Goal: Task Accomplishment & Management: Manage account settings

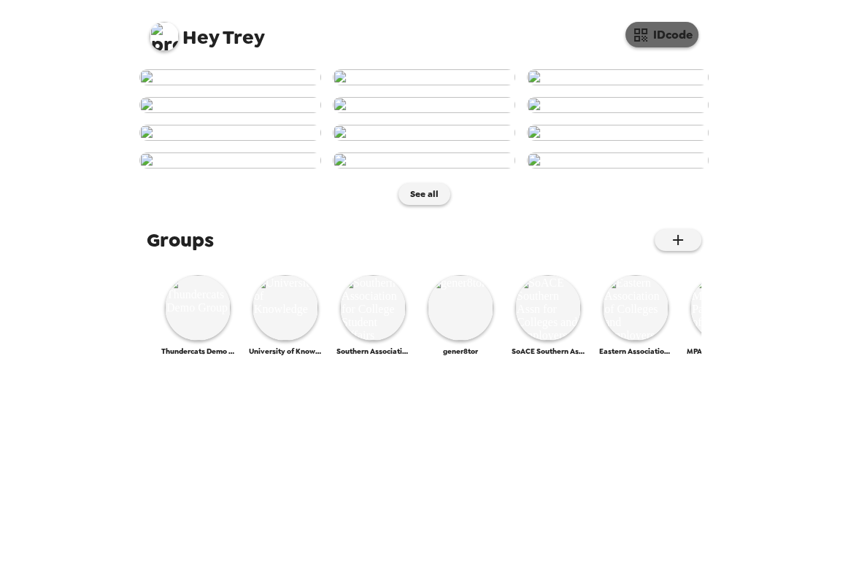
click at [658, 40] on button "IDcode" at bounding box center [661, 35] width 73 height 26
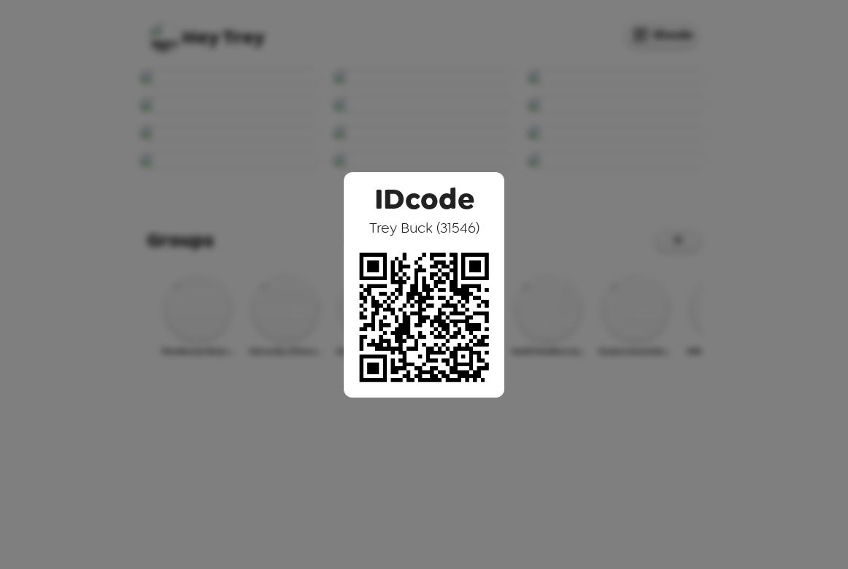
click at [113, 215] on div "IDcode Trey Buck ( 31546 )" at bounding box center [424, 284] width 848 height 569
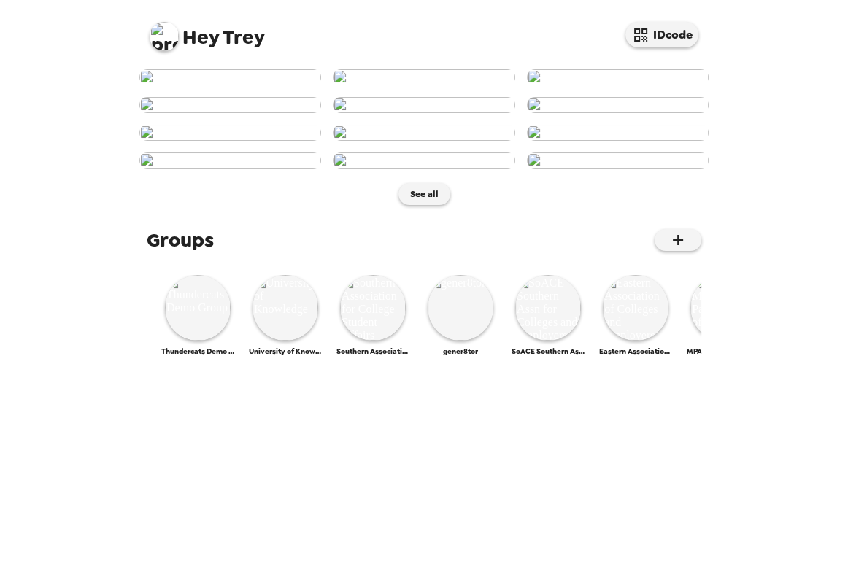
scroll to position [265, 0]
click at [450, 141] on img at bounding box center [424, 133] width 182 height 16
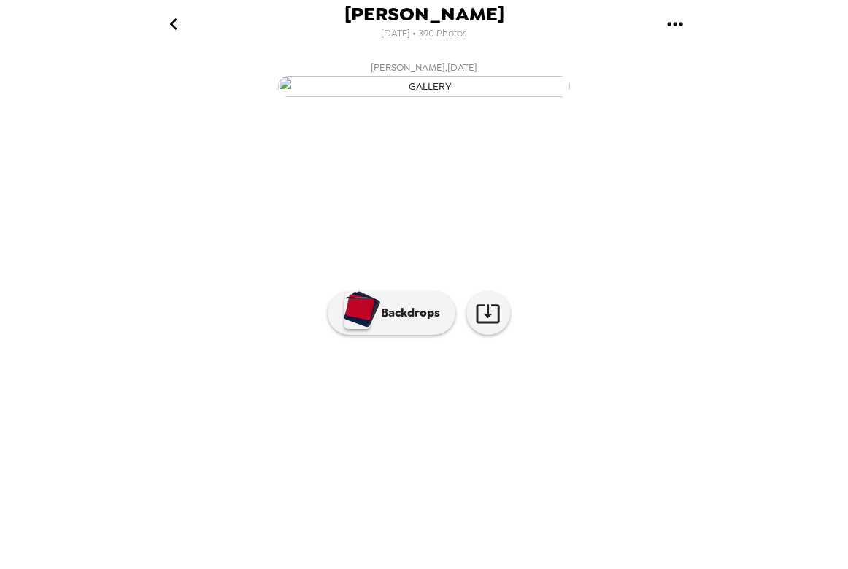
scroll to position [0, 827]
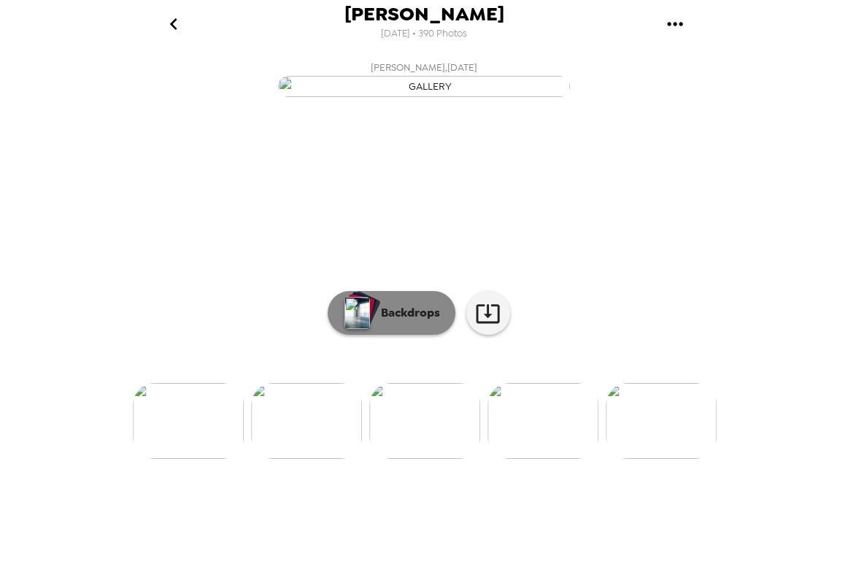
click at [407, 322] on p "Backdrops" at bounding box center [407, 313] width 66 height 18
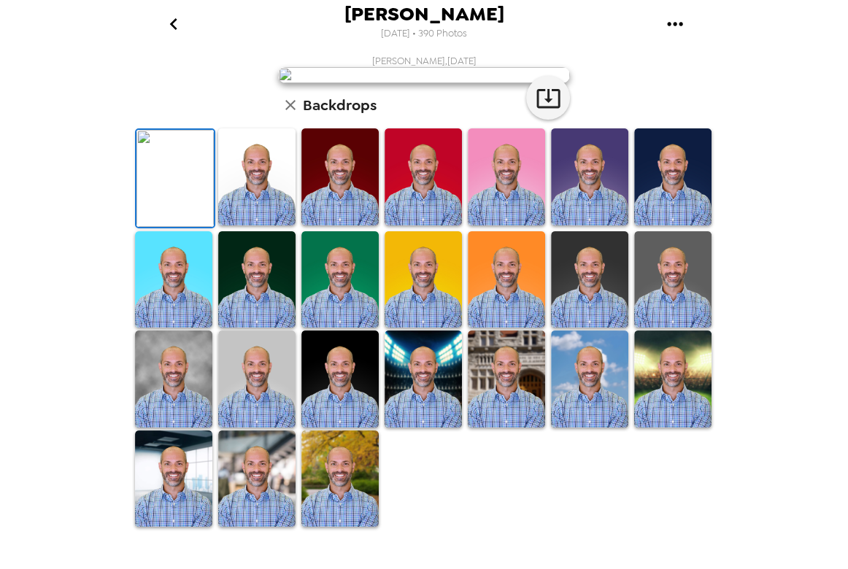
scroll to position [265, 0]
click at [500, 328] on img at bounding box center [506, 279] width 77 height 97
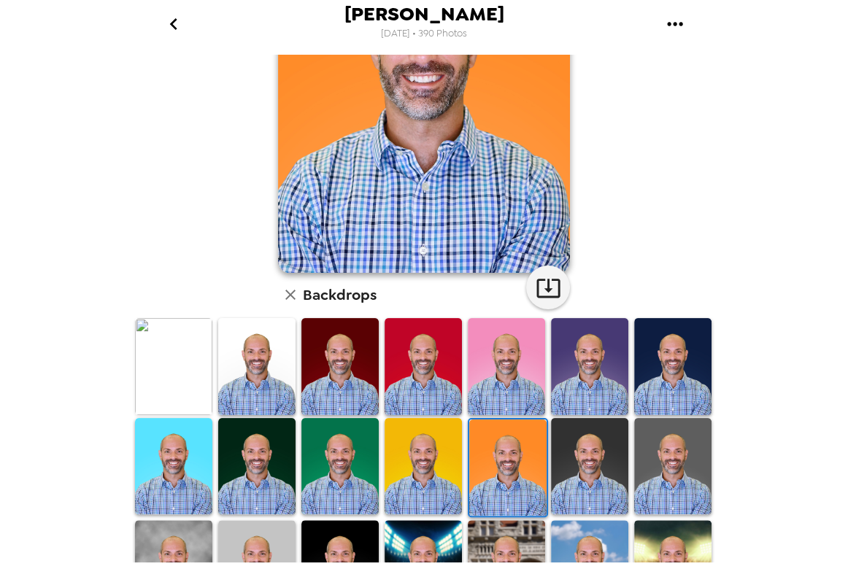
scroll to position [66, 0]
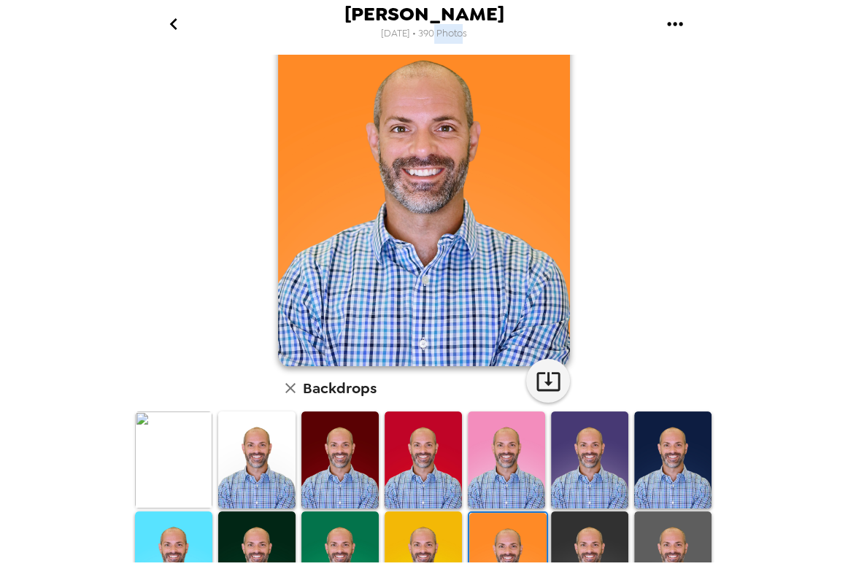
click at [455, 36] on span "9/10/2025 • 390 Photos" at bounding box center [424, 34] width 86 height 20
click at [182, 28] on icon "go back" at bounding box center [173, 23] width 23 height 23
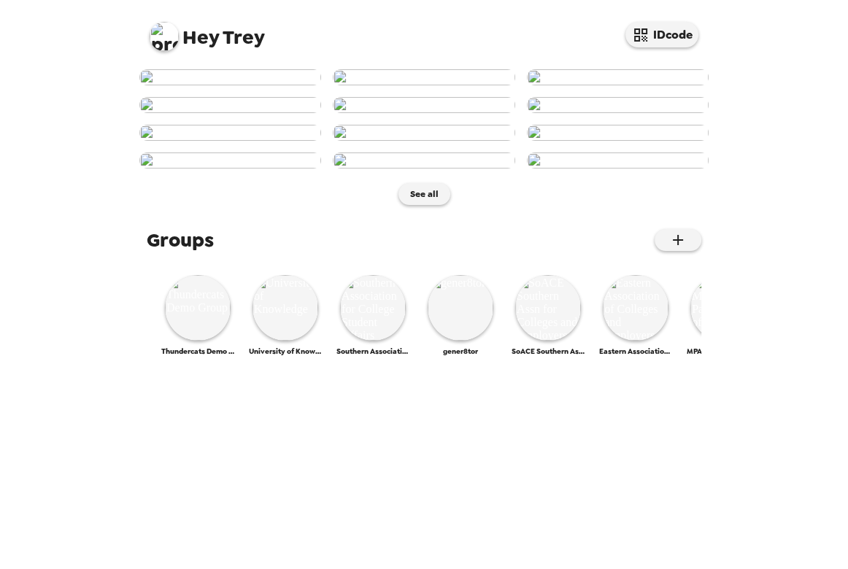
scroll to position [187, 0]
click at [168, 35] on img at bounding box center [164, 36] width 29 height 29
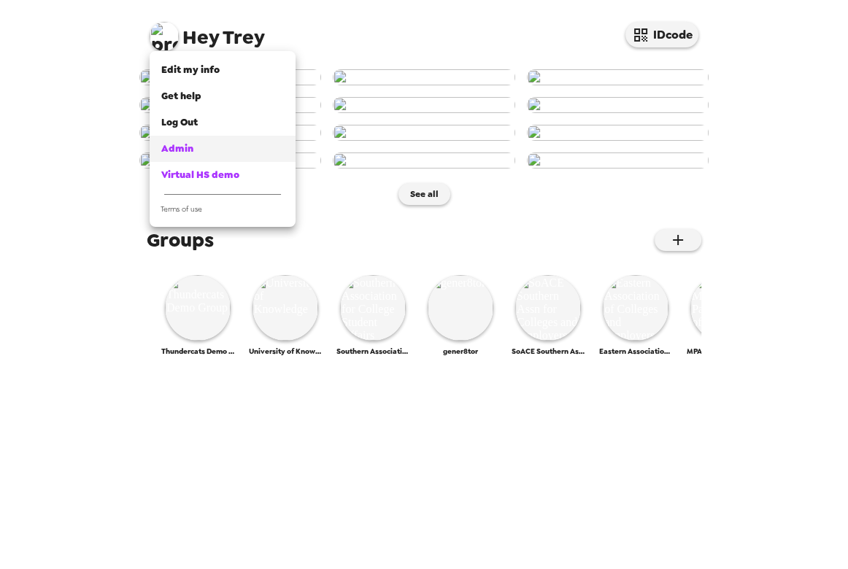
click at [226, 150] on div "Admin" at bounding box center [222, 149] width 123 height 15
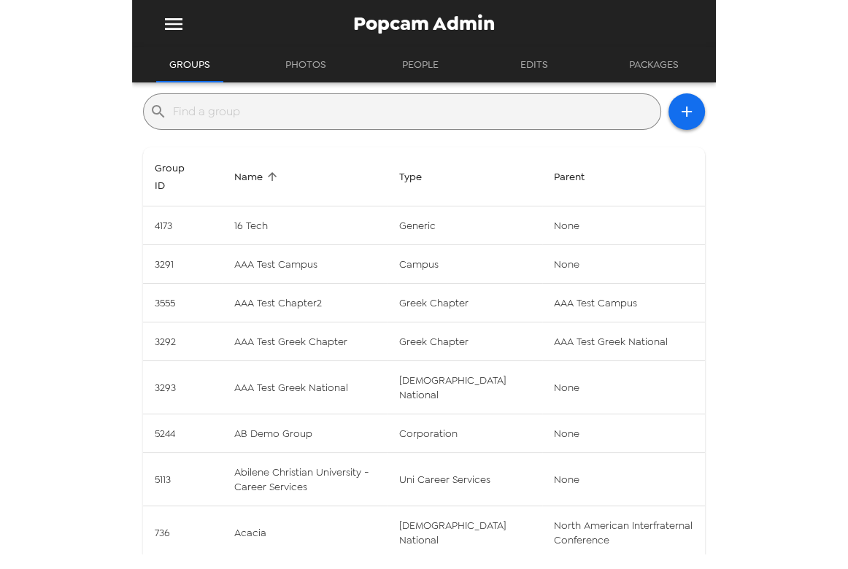
click at [296, 116] on input "text" at bounding box center [414, 111] width 482 height 23
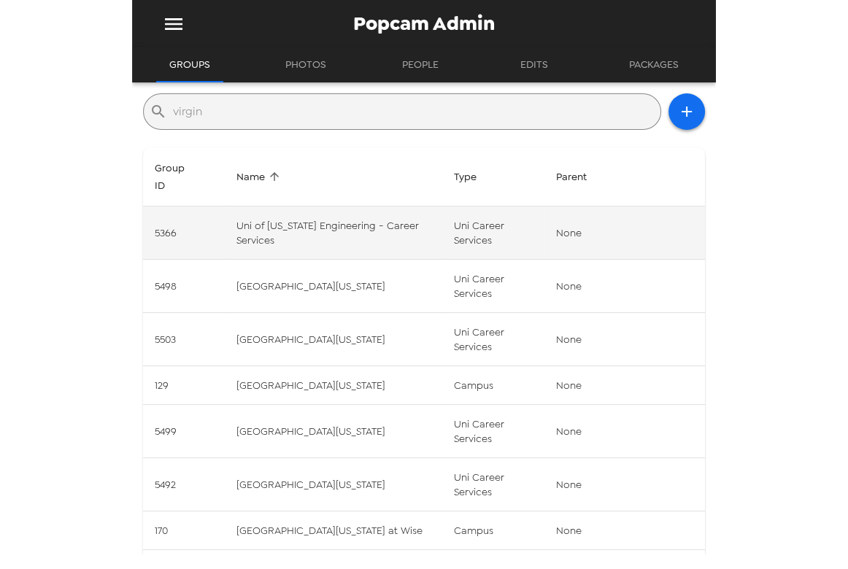
type input "virgin"
click at [412, 207] on td "Uni of [US_STATE] Engineering - Career Services" at bounding box center [333, 233] width 217 height 53
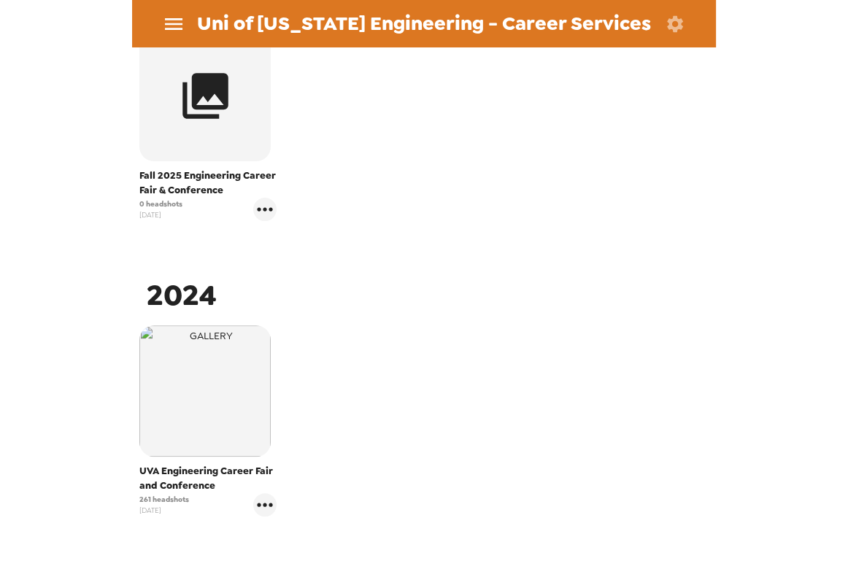
scroll to position [331, 0]
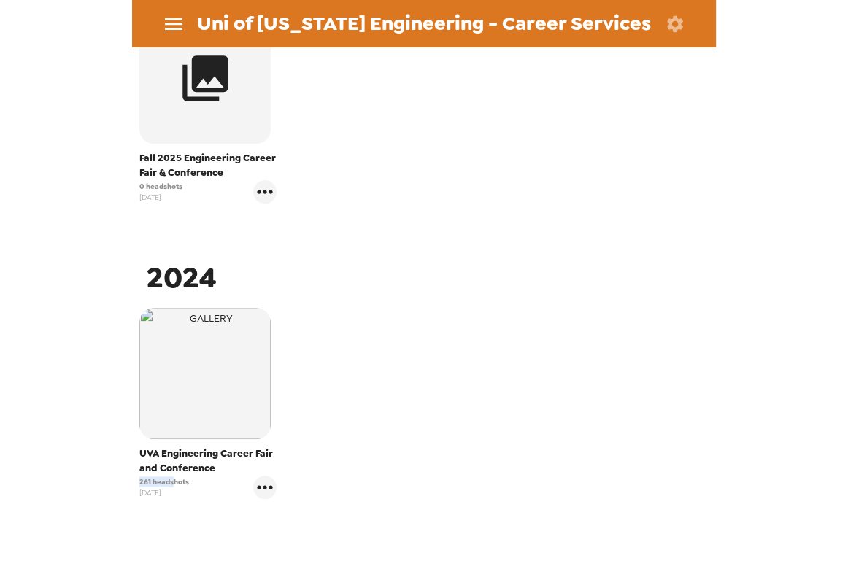
drag, startPoint x: 174, startPoint y: 482, endPoint x: 10, endPoint y: 489, distance: 163.6
click at [86, 488] on div "Uni of [US_STATE] Engineering - Career Services Photos People Products ​ 2025 F…" at bounding box center [424, 284] width 848 height 569
click at [165, 481] on span "261 headshots" at bounding box center [164, 482] width 50 height 11
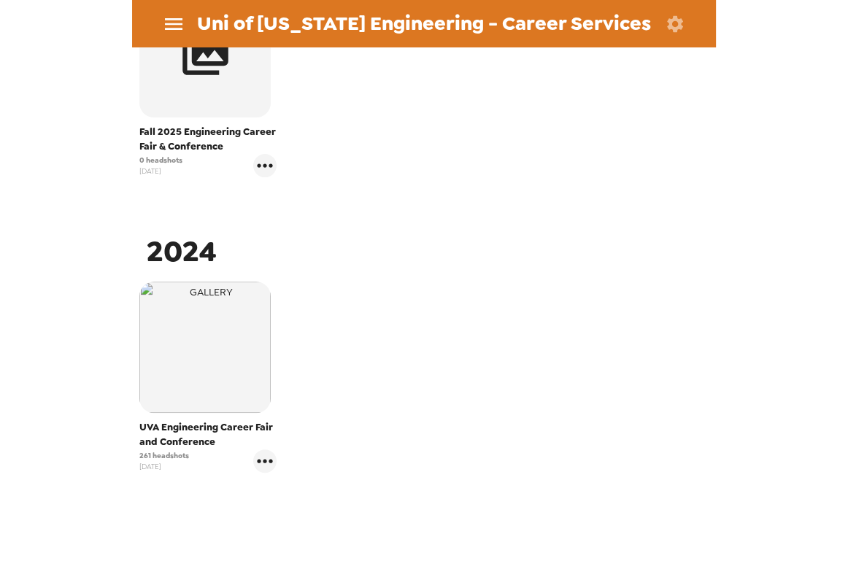
scroll to position [393, 0]
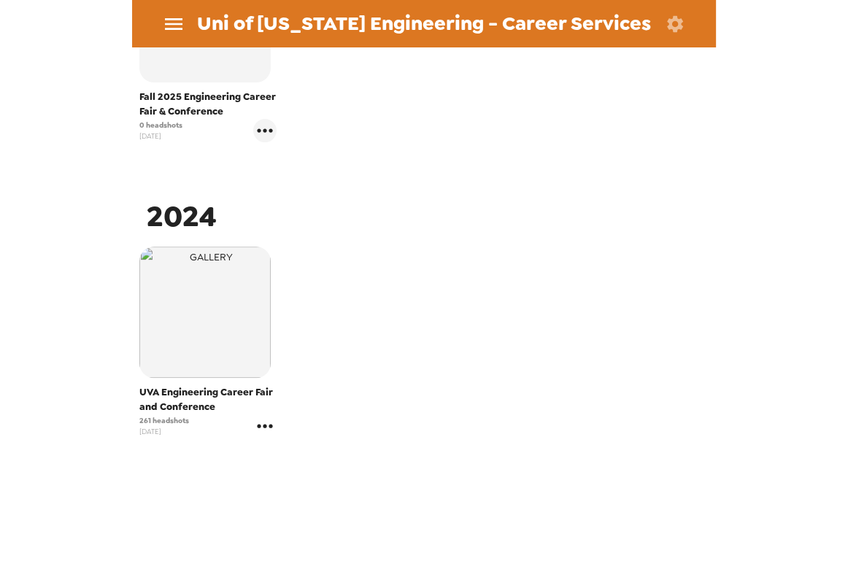
click at [253, 430] on div "261 headshots [DATE]" at bounding box center [207, 426] width 137 height 23
click at [259, 431] on icon "gallery menu" at bounding box center [264, 426] width 23 height 23
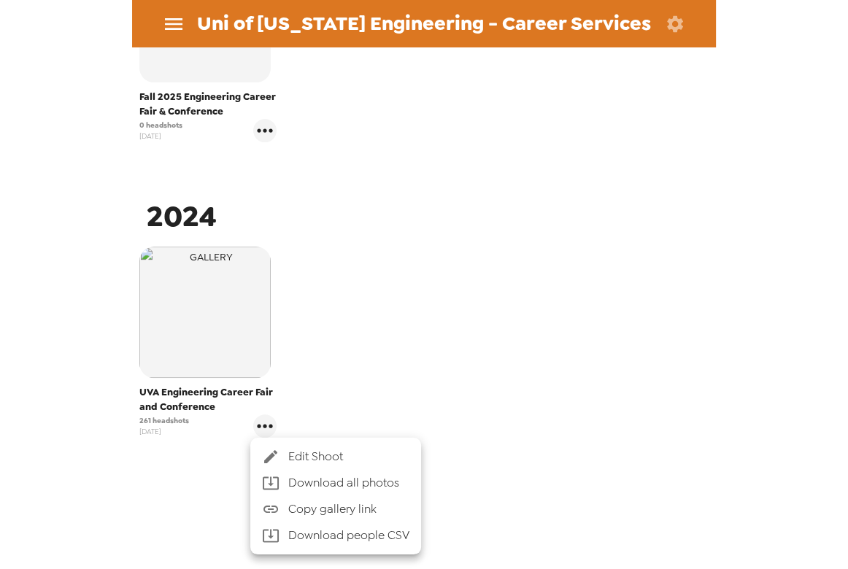
click at [401, 326] on div at bounding box center [424, 284] width 848 height 569
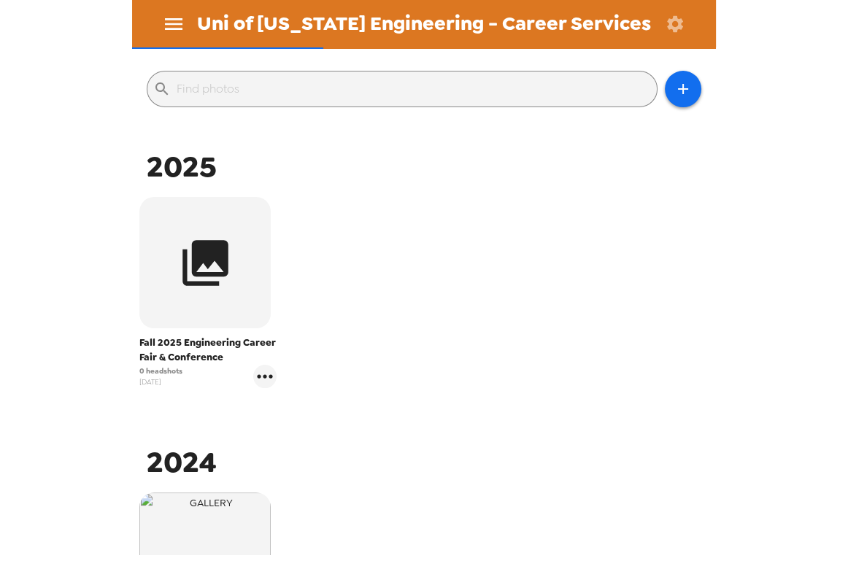
scroll to position [194, 0]
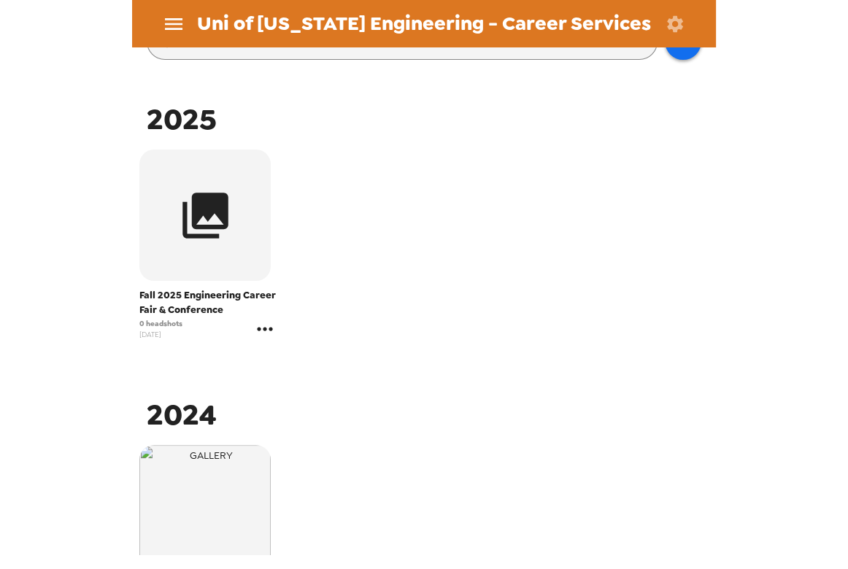
click at [263, 328] on icon "gallery menu" at bounding box center [264, 328] width 23 height 23
click at [316, 360] on span "Edit Shoot" at bounding box center [348, 360] width 121 height 18
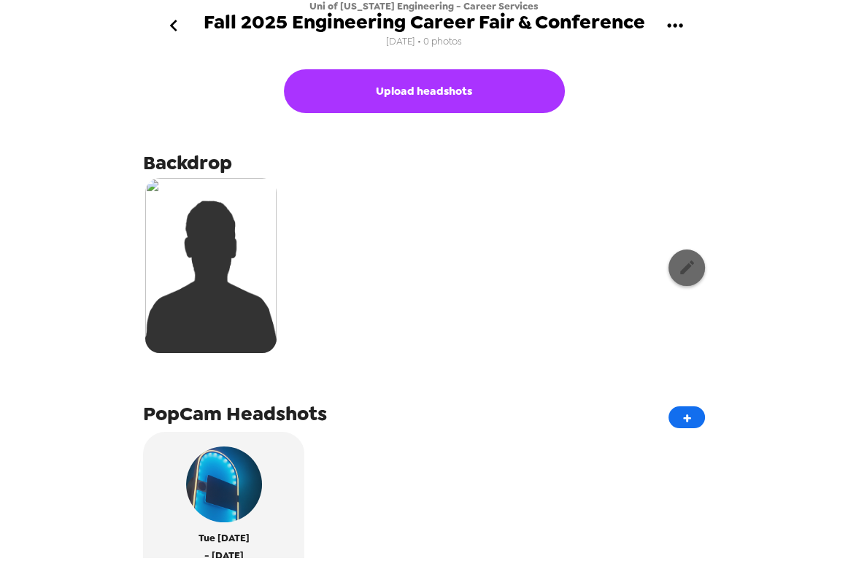
click at [678, 274] on icon "button" at bounding box center [687, 267] width 18 height 18
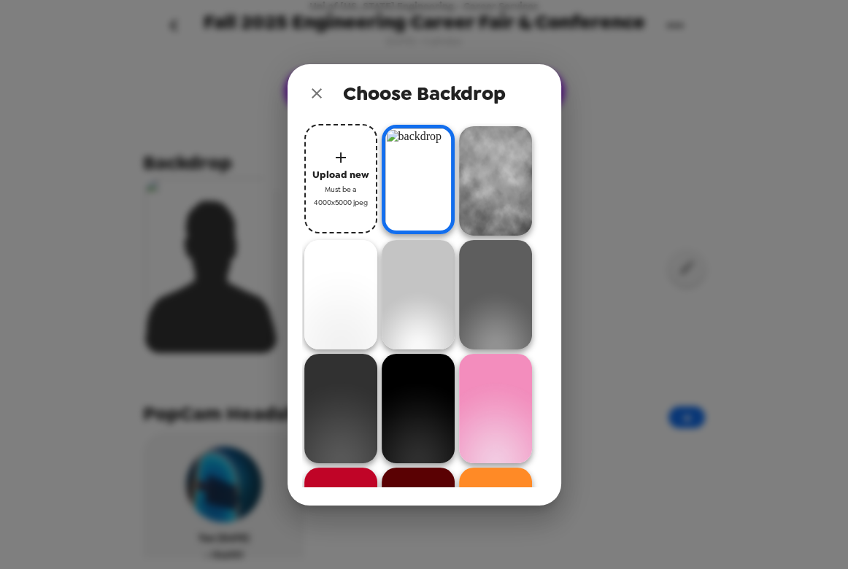
click at [319, 90] on icon "close" at bounding box center [317, 93] width 10 height 10
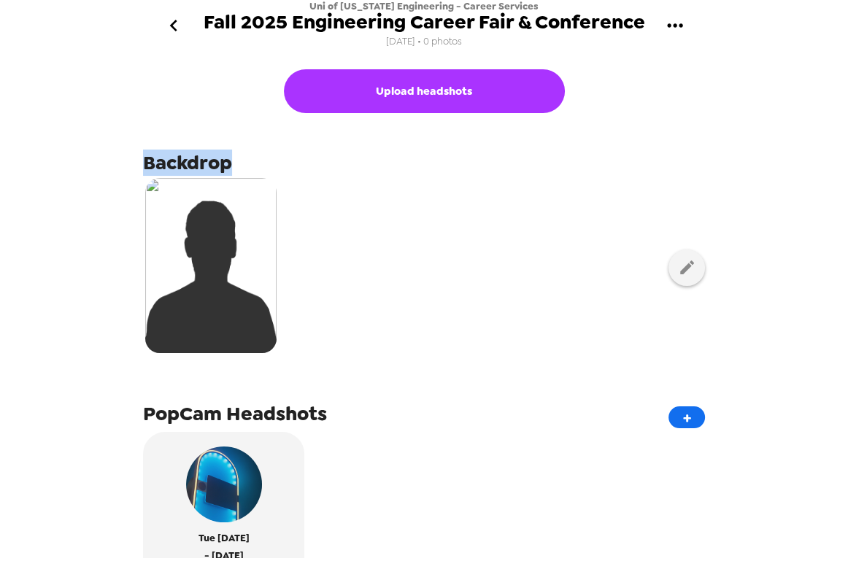
drag, startPoint x: 242, startPoint y: 163, endPoint x: 141, endPoint y: 158, distance: 100.9
click at [141, 158] on div "Upload headshots Backdrop PopCam Headshots + Tue 9/16/25 - Tue 9/16/25 156 Engi…" at bounding box center [424, 304] width 584 height 507
click at [195, 166] on span "Backdrop" at bounding box center [187, 163] width 89 height 26
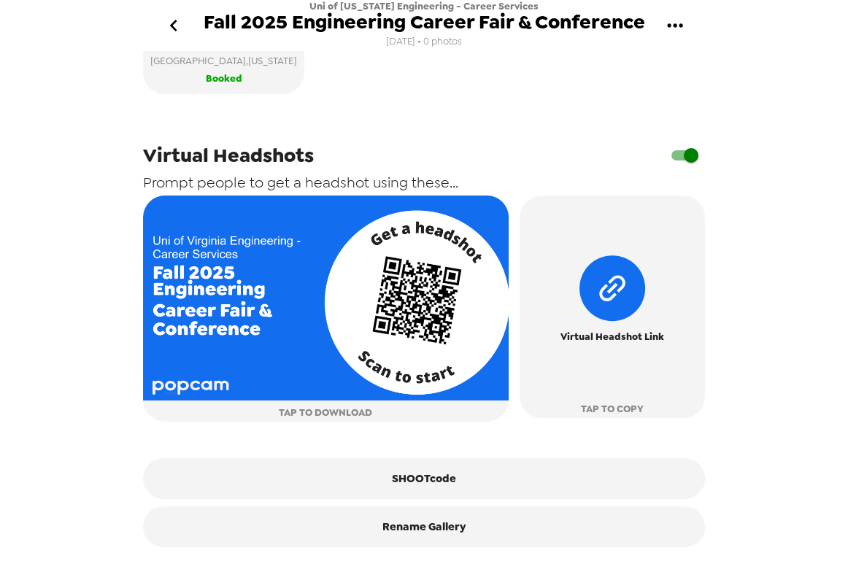
scroll to position [534, 0]
drag, startPoint x: 164, startPoint y: 158, endPoint x: 330, endPoint y: 161, distance: 165.7
click at [330, 161] on div "Virtual Headshots" at bounding box center [424, 156] width 562 height 28
click at [268, 160] on span "Virtual Headshots" at bounding box center [228, 155] width 171 height 26
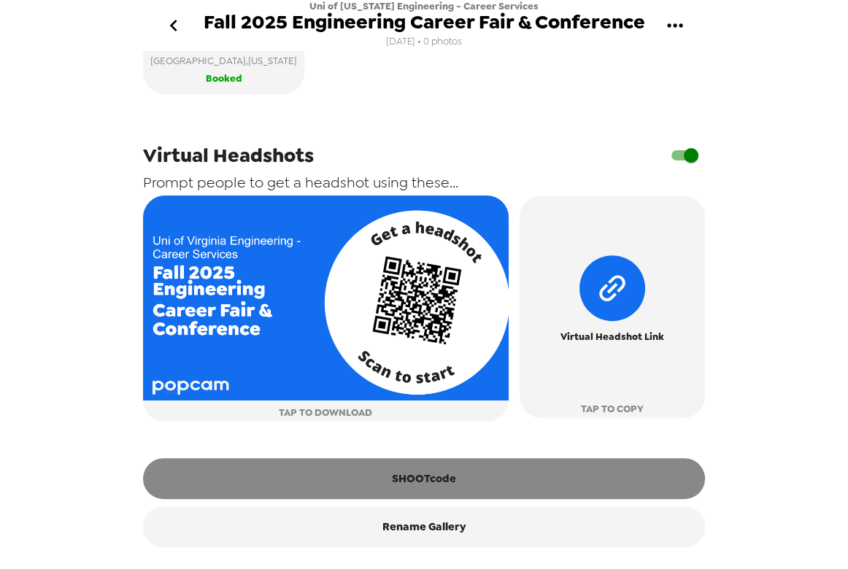
click at [418, 482] on button "SHOOTcode" at bounding box center [424, 478] width 562 height 41
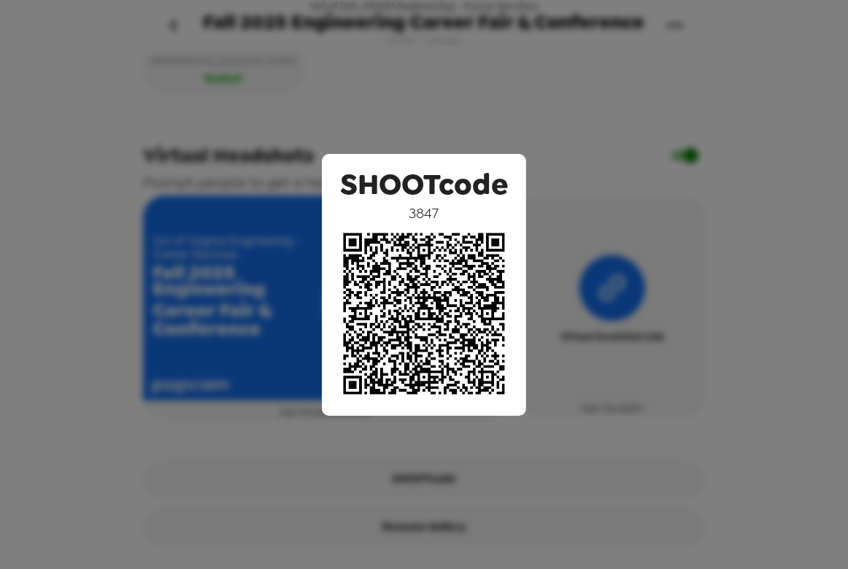
scroll to position [529, 0]
drag, startPoint x: 211, startPoint y: 96, endPoint x: 167, endPoint y: 69, distance: 51.4
click at [211, 95] on div "SHOOTcode 3847" at bounding box center [424, 284] width 848 height 569
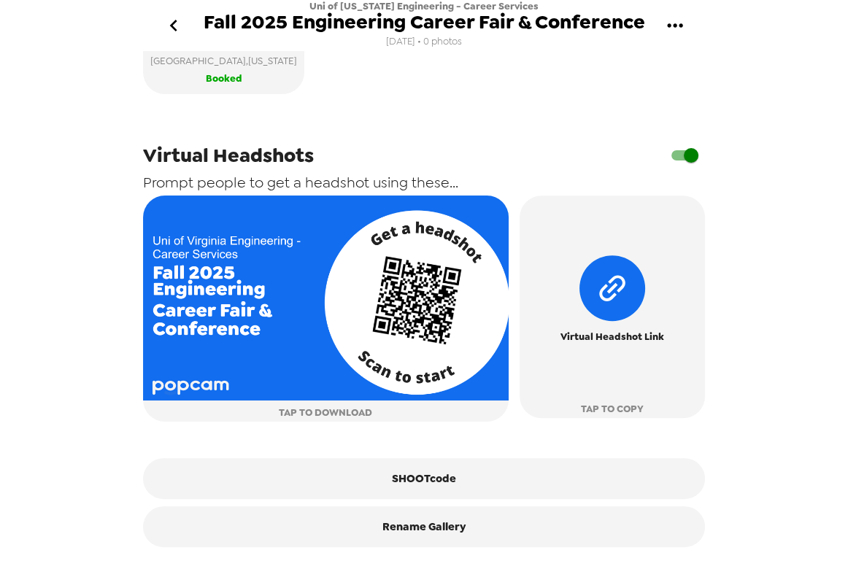
click at [171, 23] on icon "go back" at bounding box center [173, 25] width 23 height 23
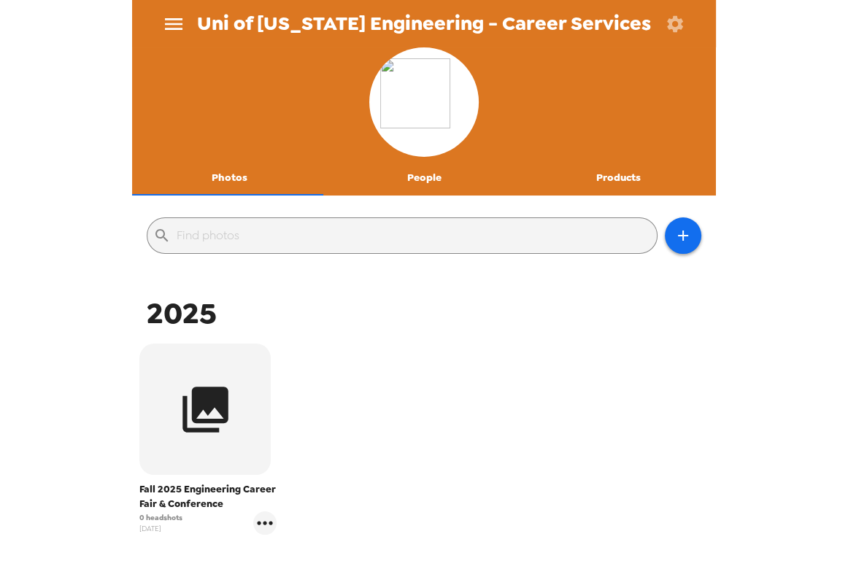
click at [162, 13] on icon "menu" at bounding box center [173, 23] width 23 height 23
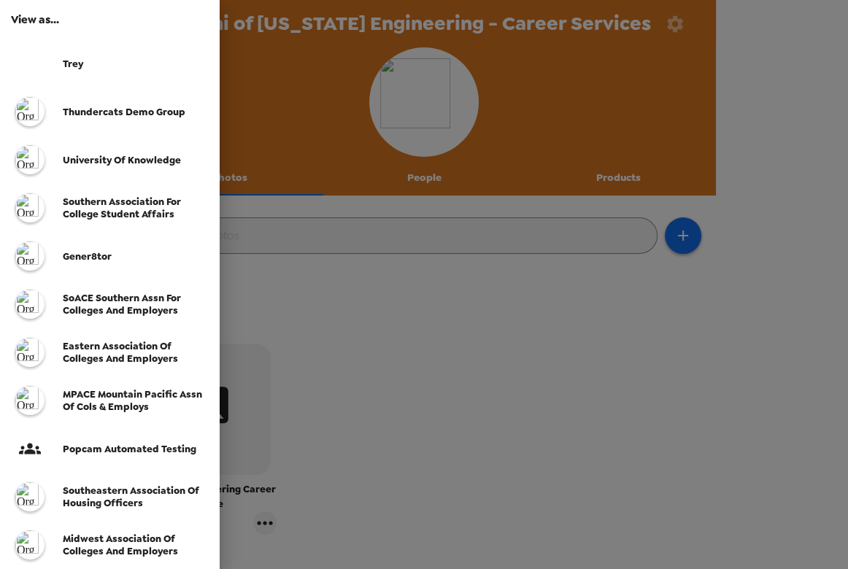
click at [104, 308] on span "SoACE Southern Assn for Colleges and Employers" at bounding box center [122, 304] width 118 height 25
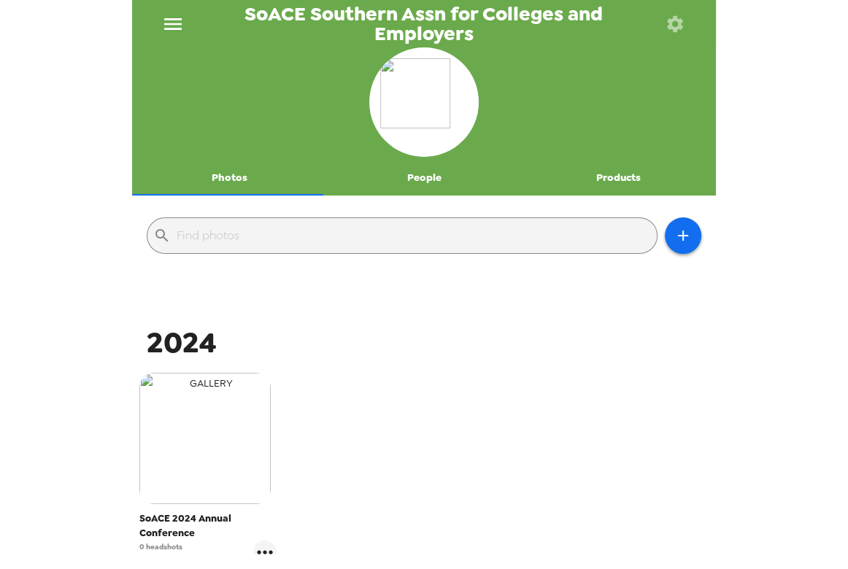
click at [239, 400] on img "button" at bounding box center [204, 438] width 131 height 131
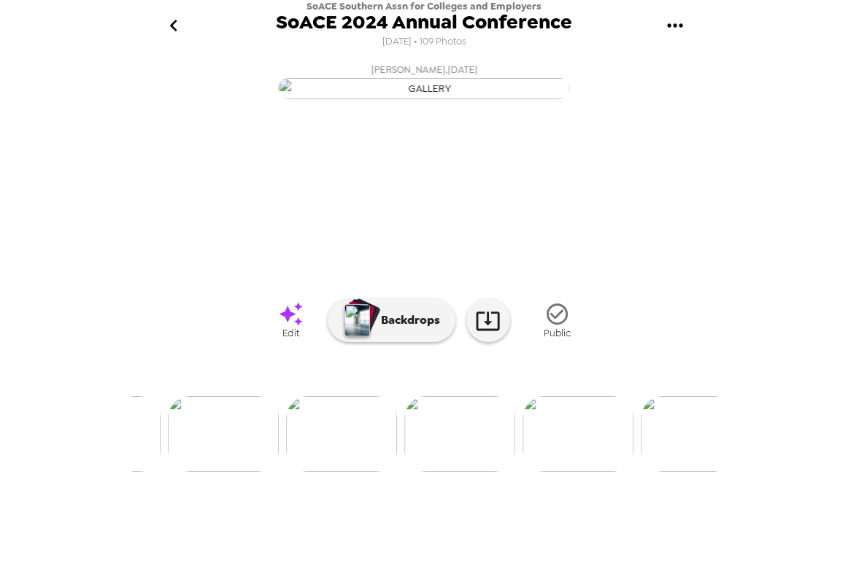
scroll to position [0, 569]
click at [567, 472] on img at bounding box center [564, 434] width 111 height 76
click at [240, 472] on img at bounding box center [248, 434] width 111 height 76
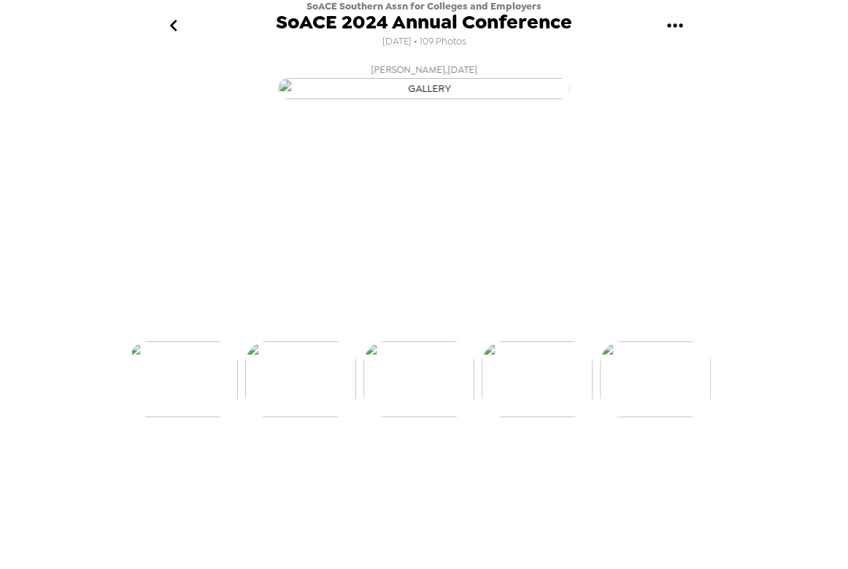
scroll to position [0, 354]
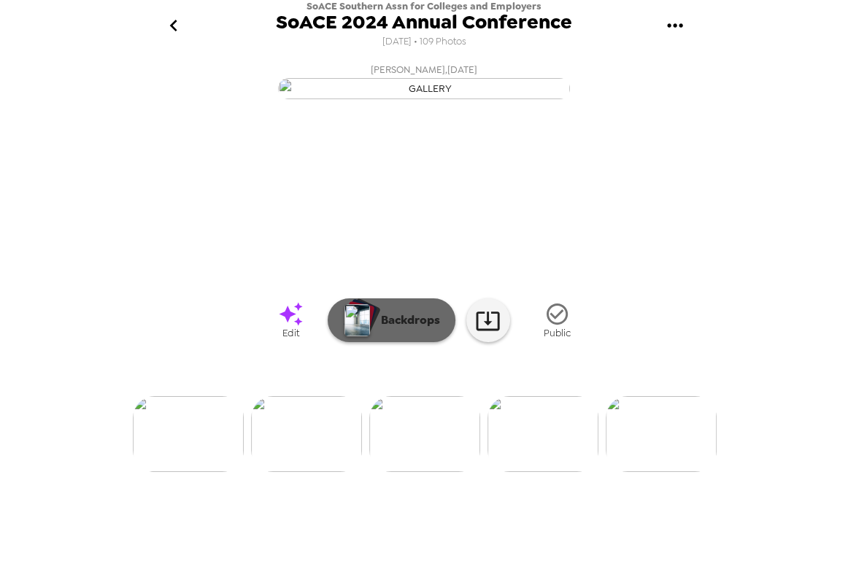
click at [410, 329] on p "Backdrops" at bounding box center [407, 321] width 66 height 18
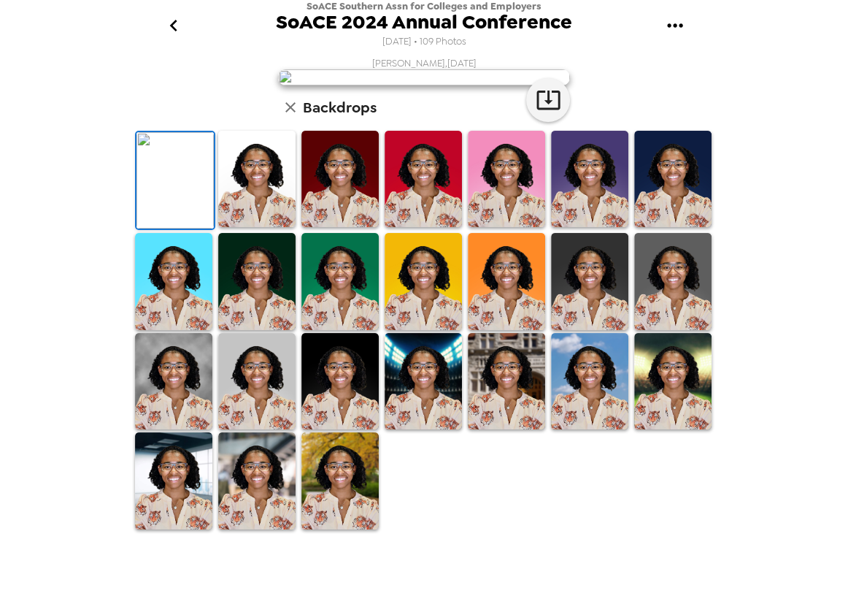
scroll to position [274, 0]
click at [291, 116] on icon "button" at bounding box center [291, 108] width 18 height 18
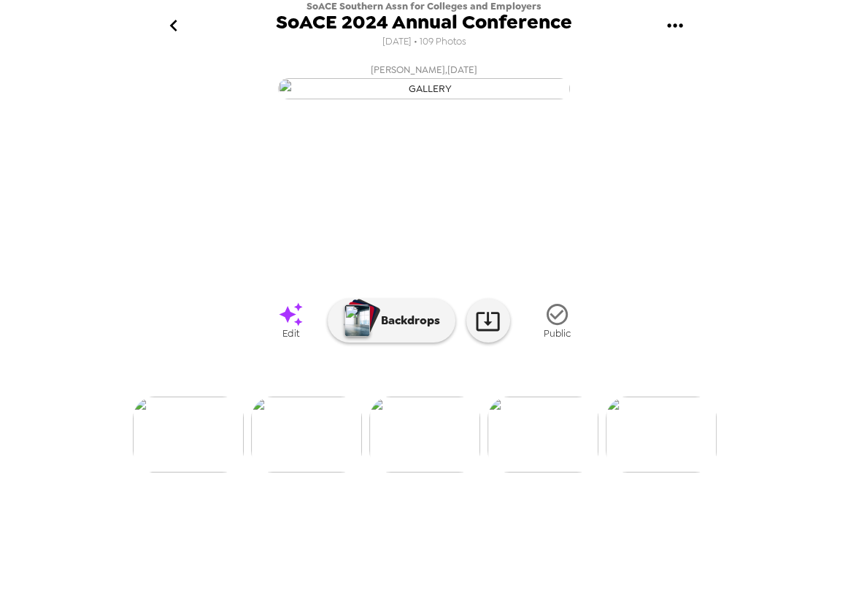
scroll to position [36, 0]
click at [657, 472] on img at bounding box center [661, 434] width 111 height 76
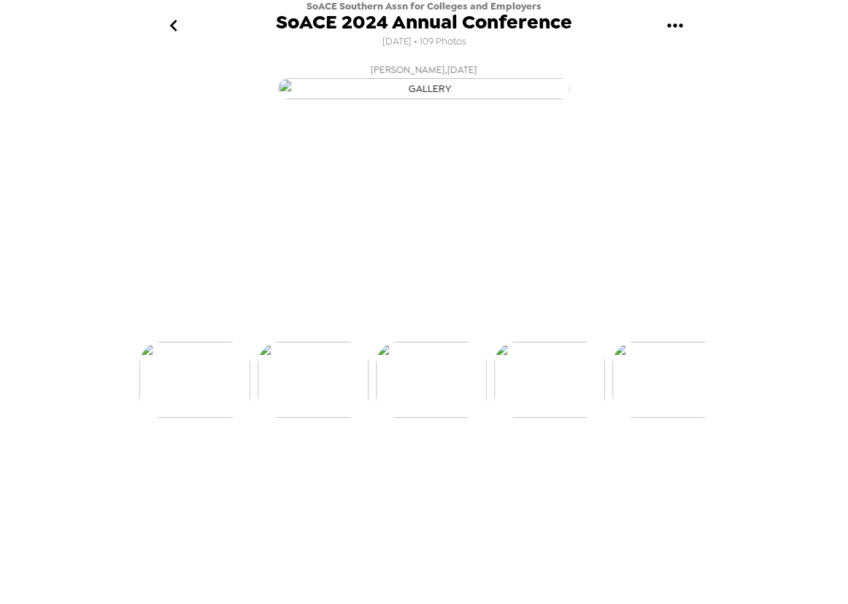
scroll to position [0, 590]
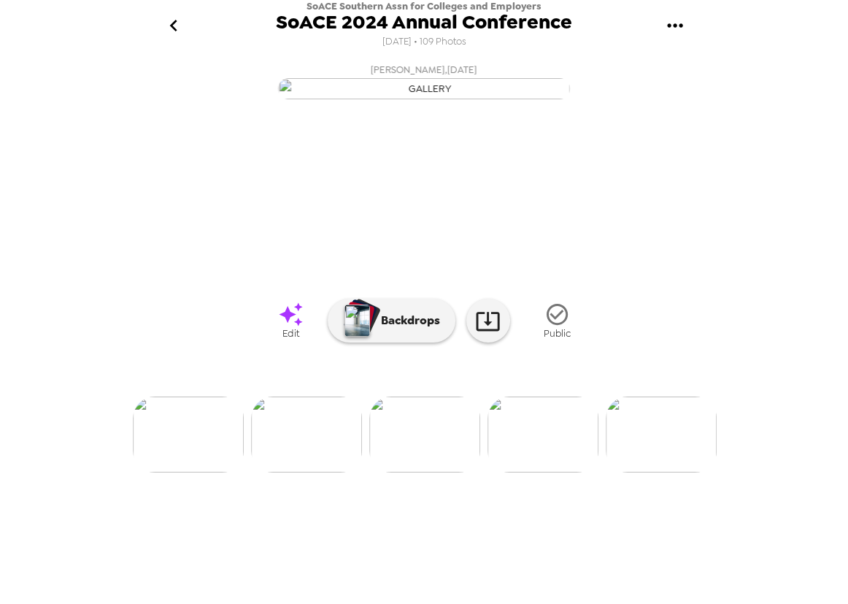
click at [542, 472] on img at bounding box center [543, 434] width 111 height 76
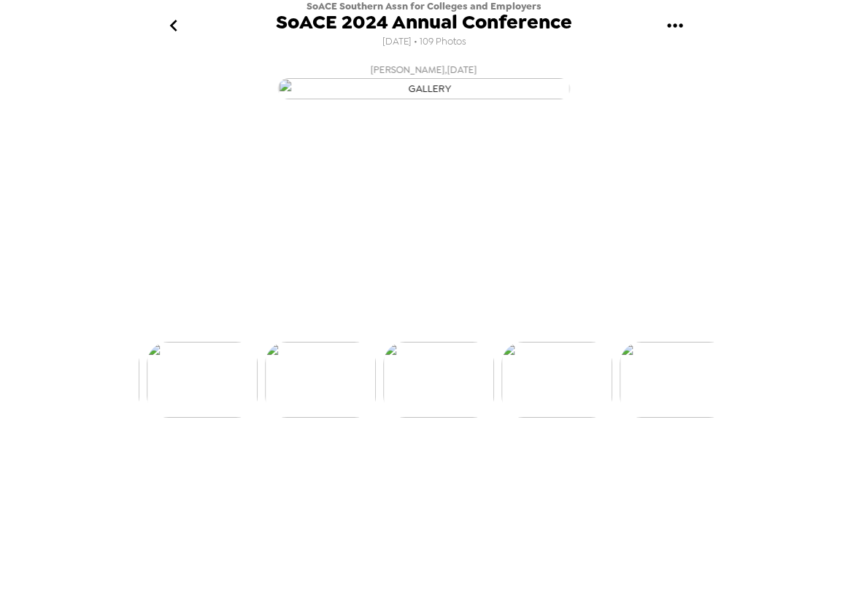
scroll to position [0, 709]
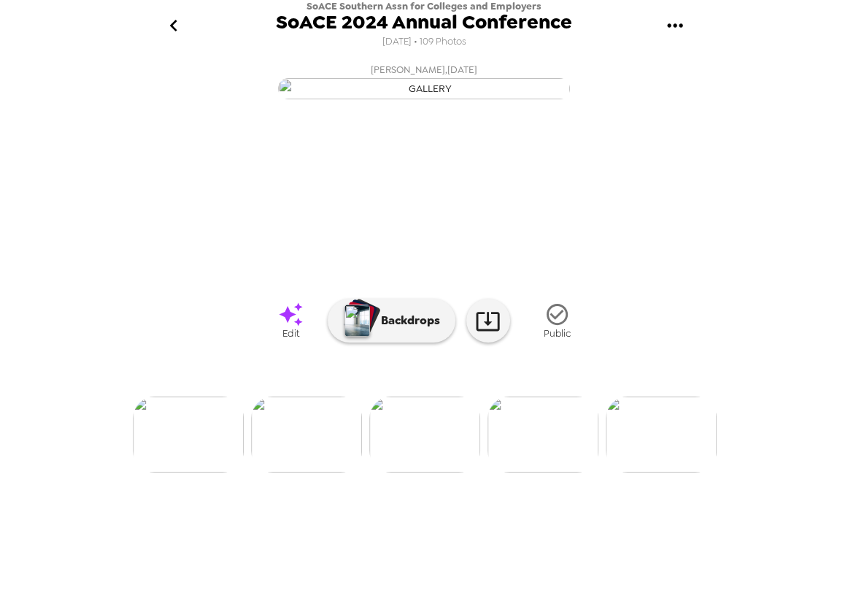
click at [169, 22] on icon "go back" at bounding box center [173, 25] width 23 height 23
click at [175, 23] on icon "go back" at bounding box center [173, 25] width 23 height 23
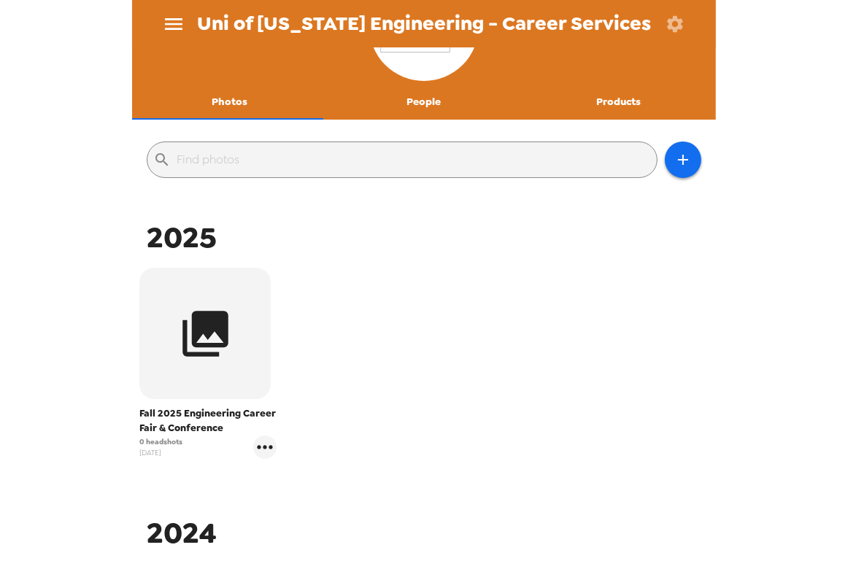
scroll to position [132, 0]
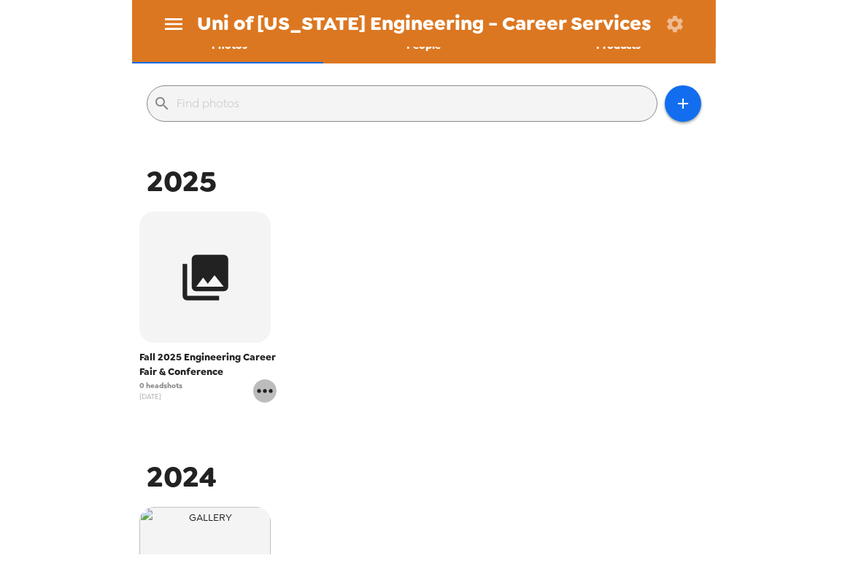
click at [261, 388] on icon "gallery menu" at bounding box center [264, 391] width 23 height 23
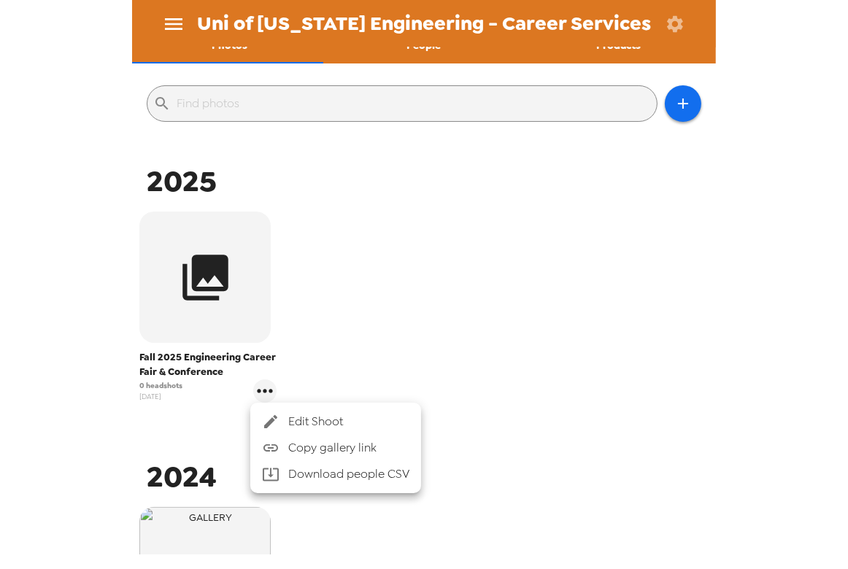
click at [334, 419] on span "Edit Shoot" at bounding box center [348, 422] width 121 height 18
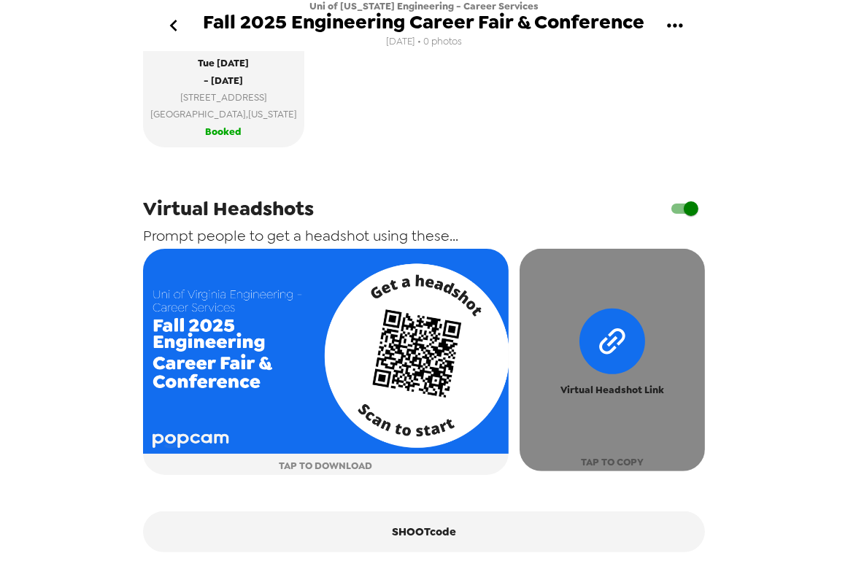
scroll to position [531, 0]
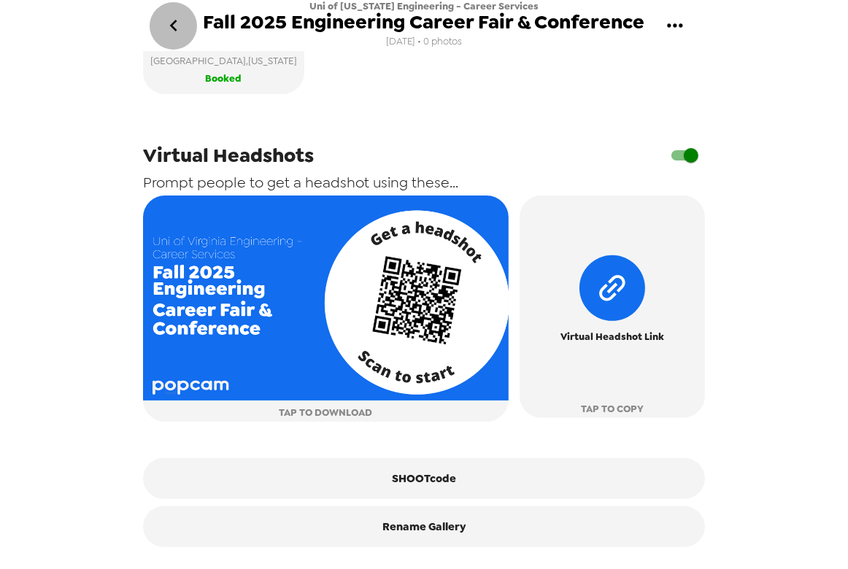
click at [184, 24] on icon "go back" at bounding box center [173, 25] width 23 height 23
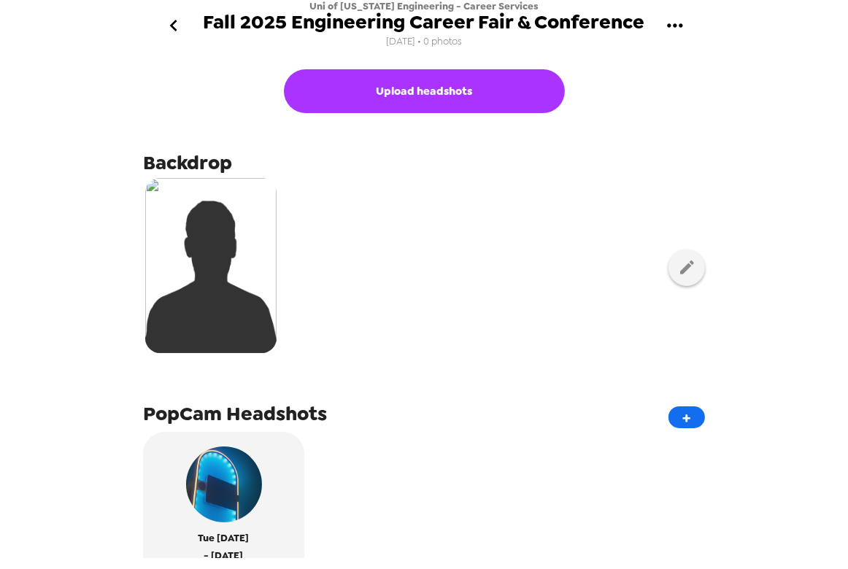
click at [174, 18] on icon "go back" at bounding box center [173, 25] width 23 height 23
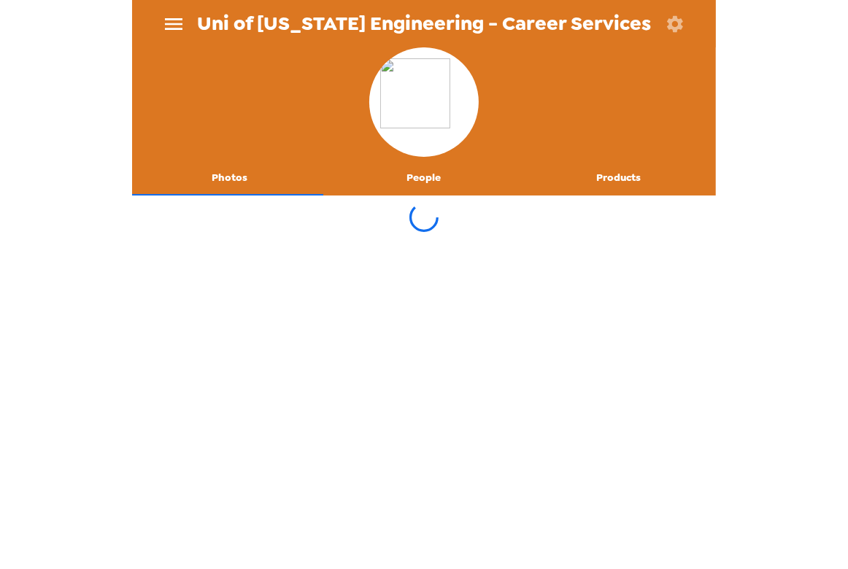
click at [178, 22] on icon "menu" at bounding box center [173, 23] width 23 height 23
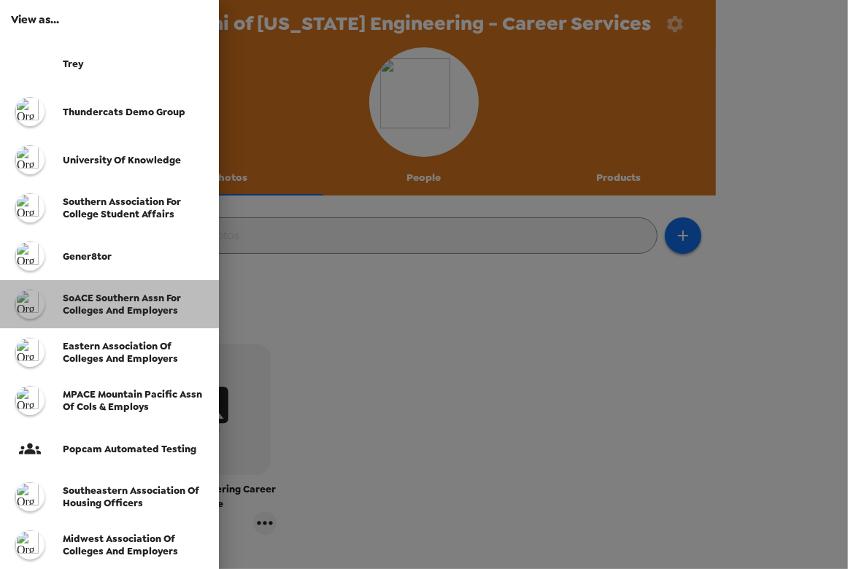
click at [131, 308] on span "SoACE Southern Assn for Colleges and Employers" at bounding box center [122, 304] width 118 height 25
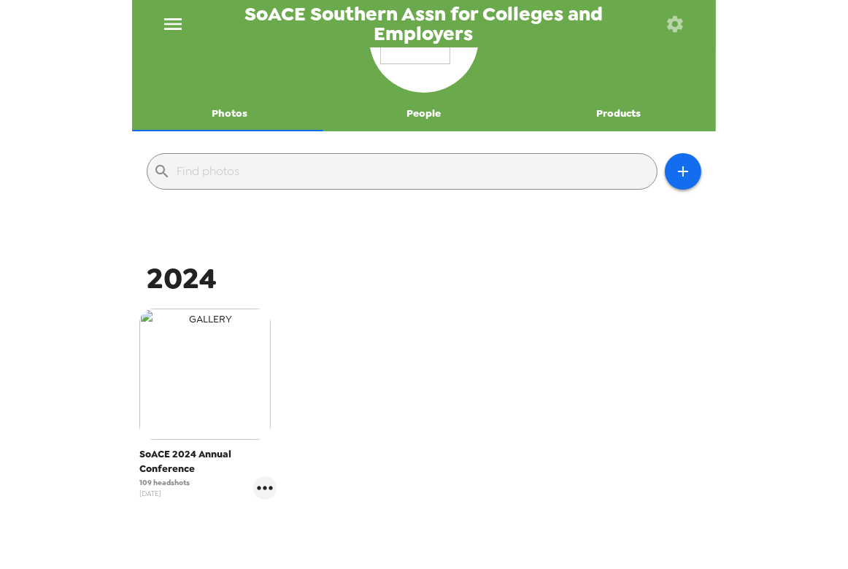
scroll to position [66, 0]
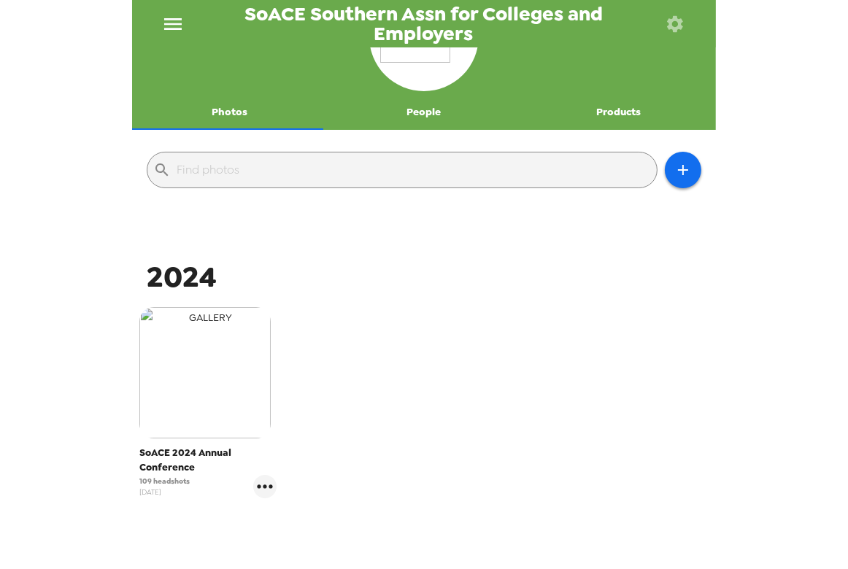
click at [255, 375] on img "button" at bounding box center [204, 372] width 131 height 131
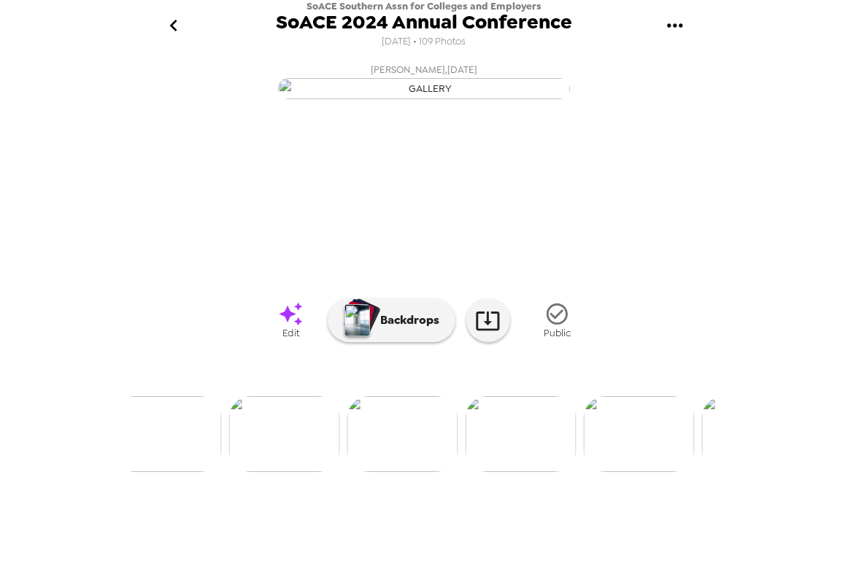
scroll to position [72, 0]
click at [299, 472] on img at bounding box center [284, 434] width 111 height 76
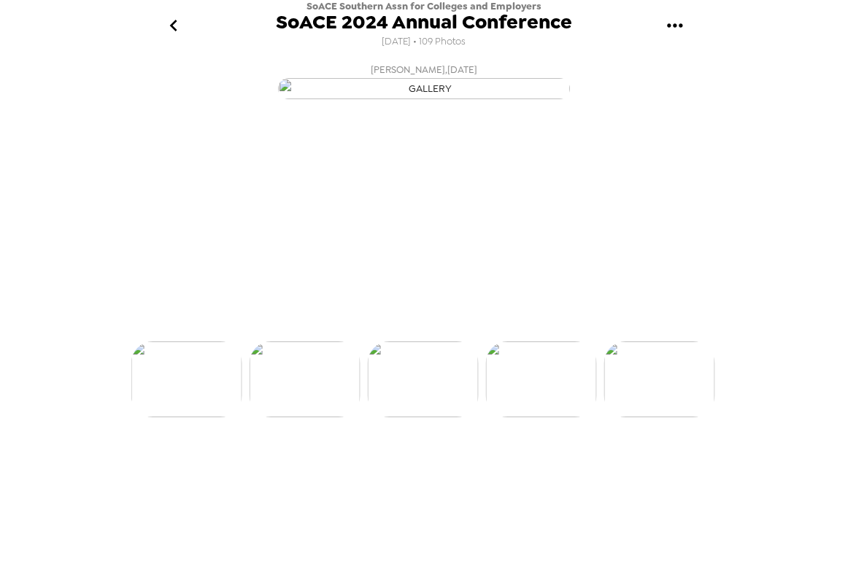
scroll to position [0, 1772]
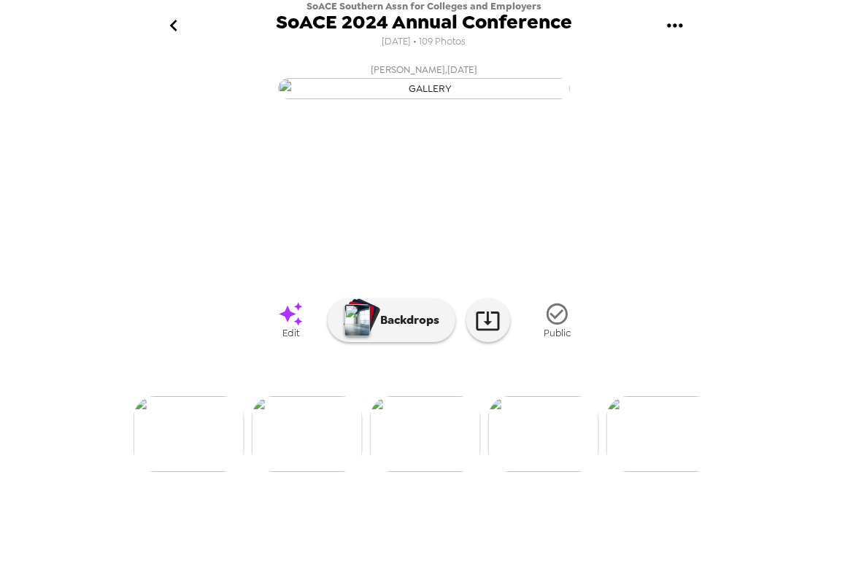
click at [540, 472] on img at bounding box center [543, 434] width 111 height 76
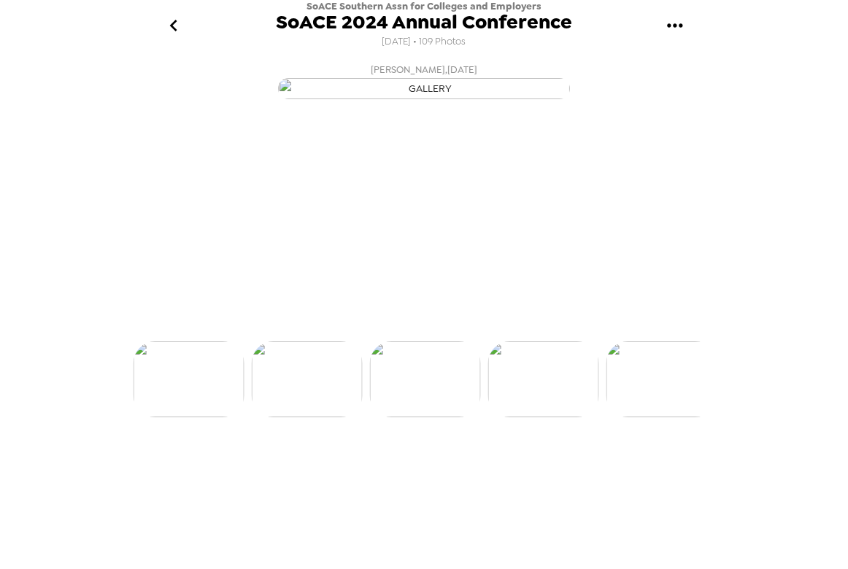
scroll to position [0, 1890]
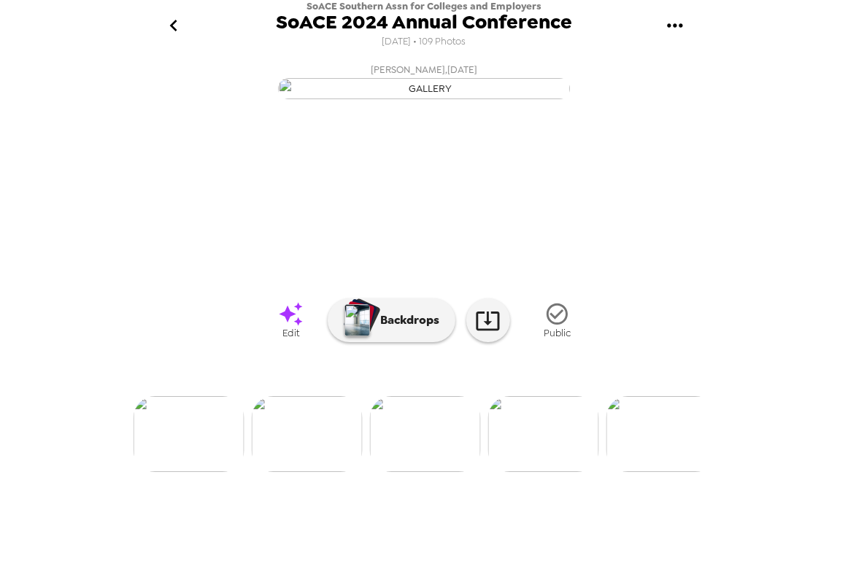
click at [329, 472] on img at bounding box center [307, 434] width 111 height 76
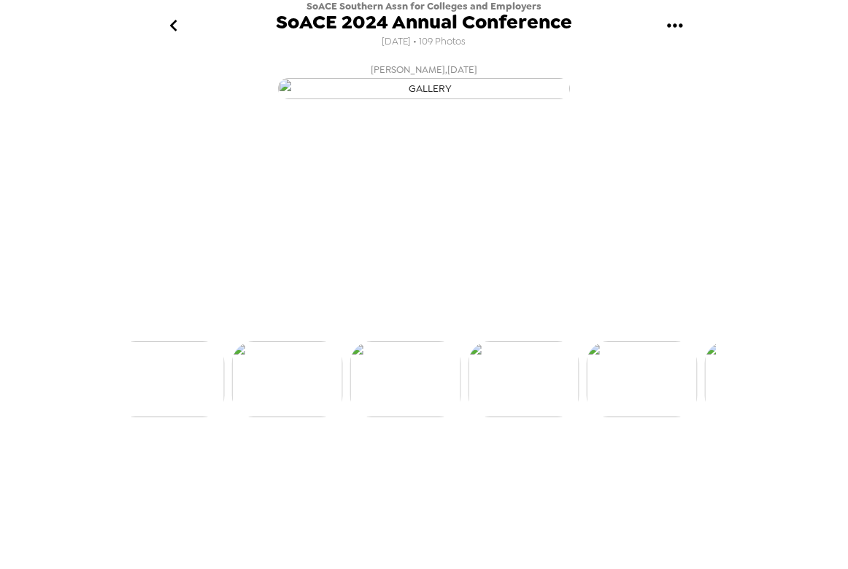
scroll to position [0, 1772]
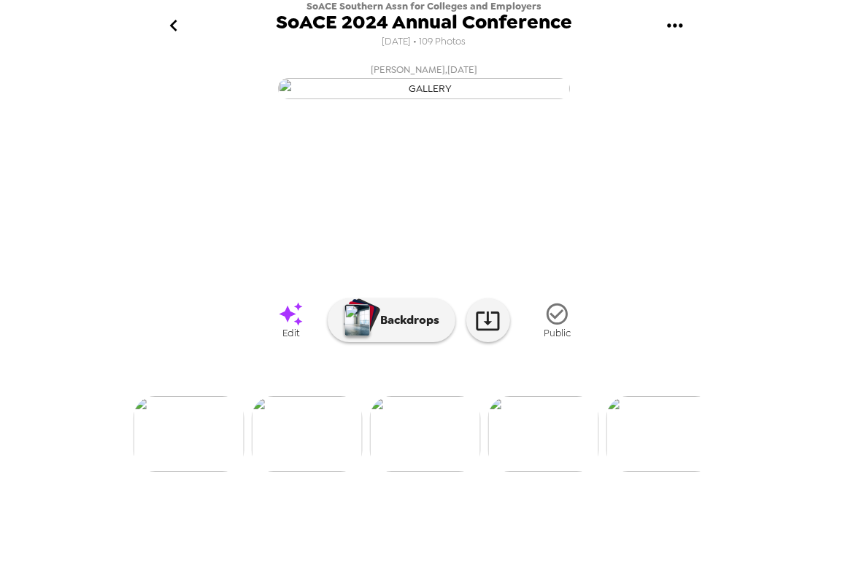
click at [681, 27] on icon "gallery menu" at bounding box center [674, 25] width 15 height 4
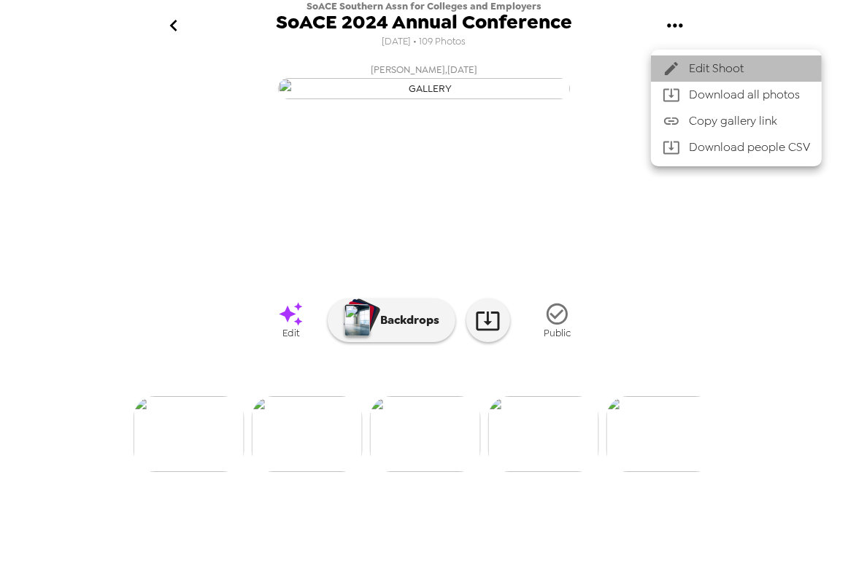
click at [707, 63] on span "Edit Shoot" at bounding box center [749, 69] width 121 height 18
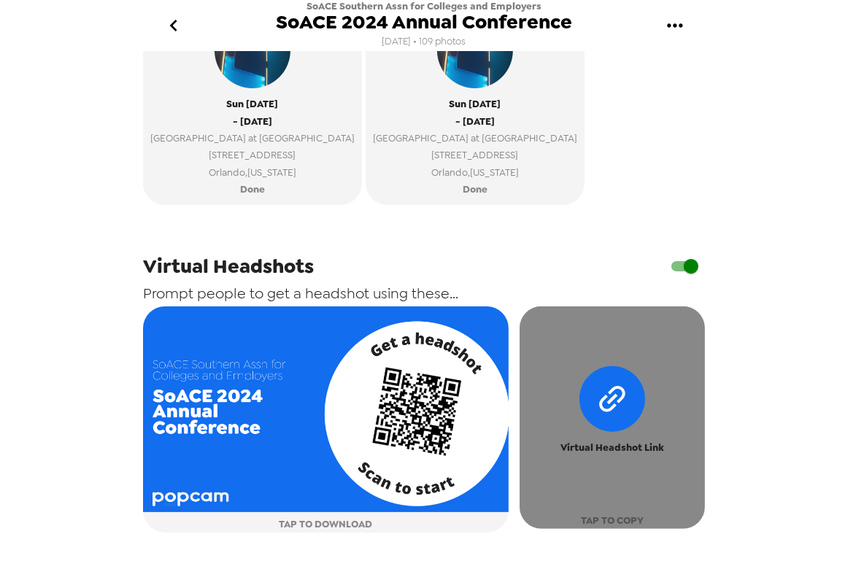
scroll to position [712, 0]
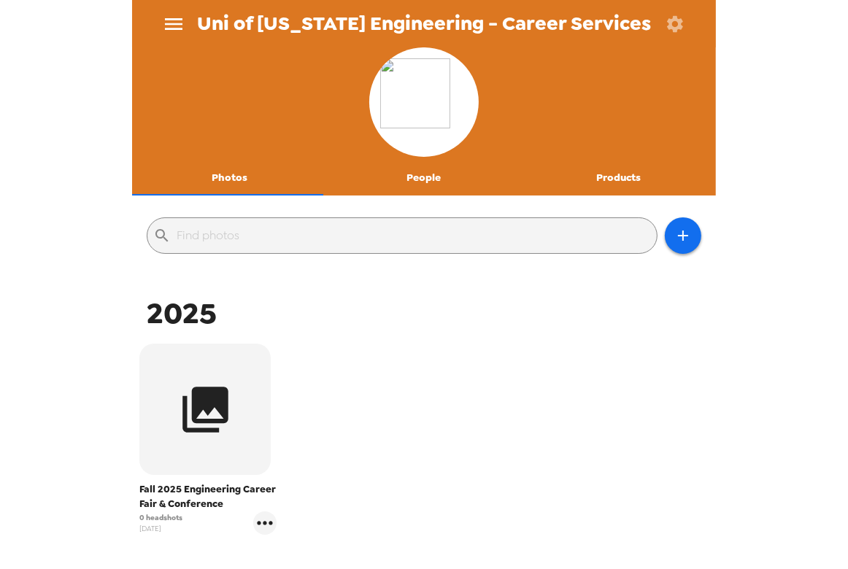
scroll to position [132, 0]
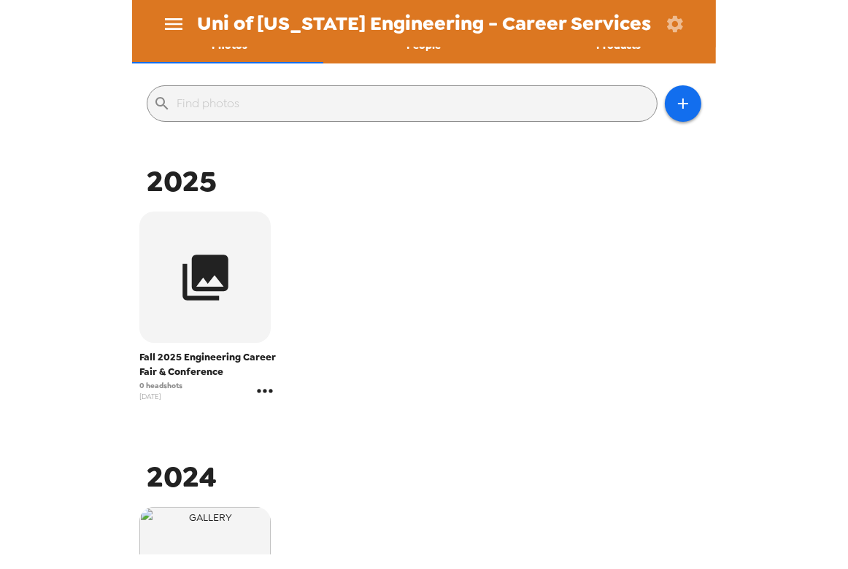
click at [266, 385] on icon "gallery menu" at bounding box center [264, 391] width 23 height 23
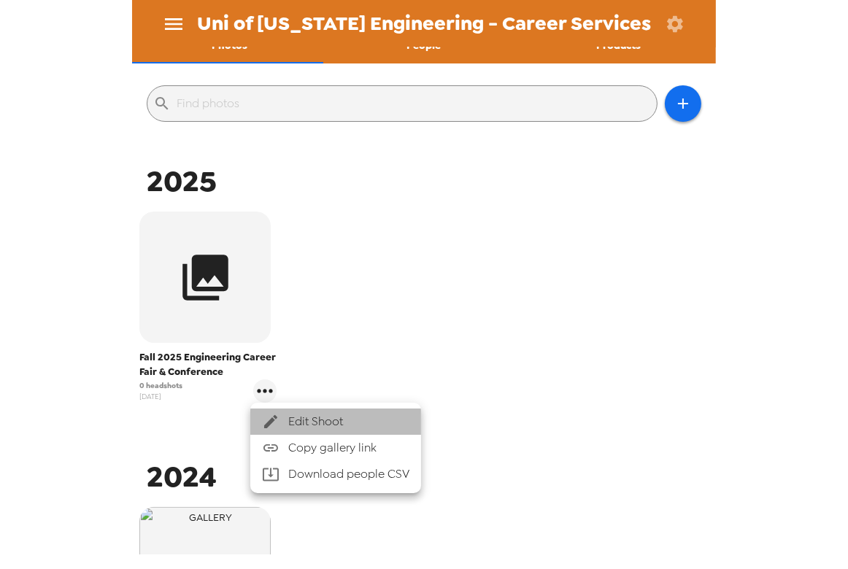
click at [328, 409] on li "Edit Shoot" at bounding box center [335, 422] width 171 height 26
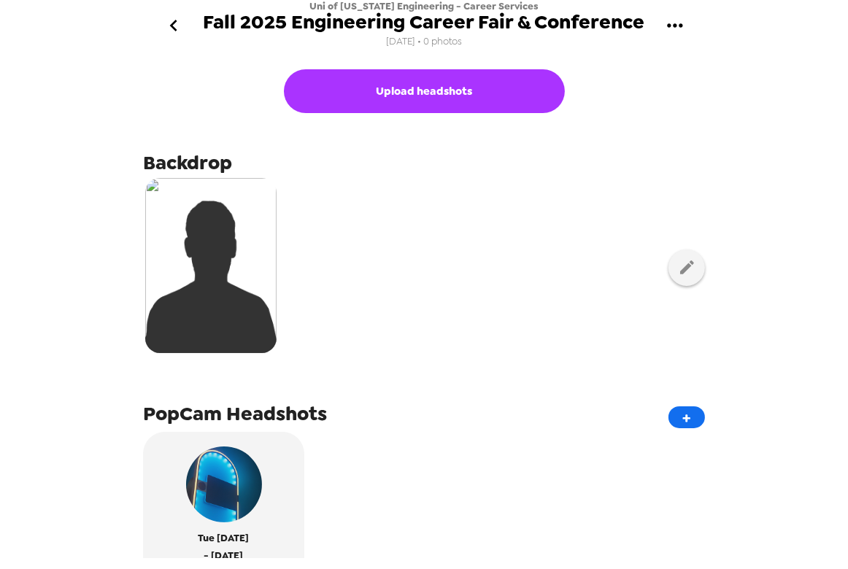
scroll to position [428, 0]
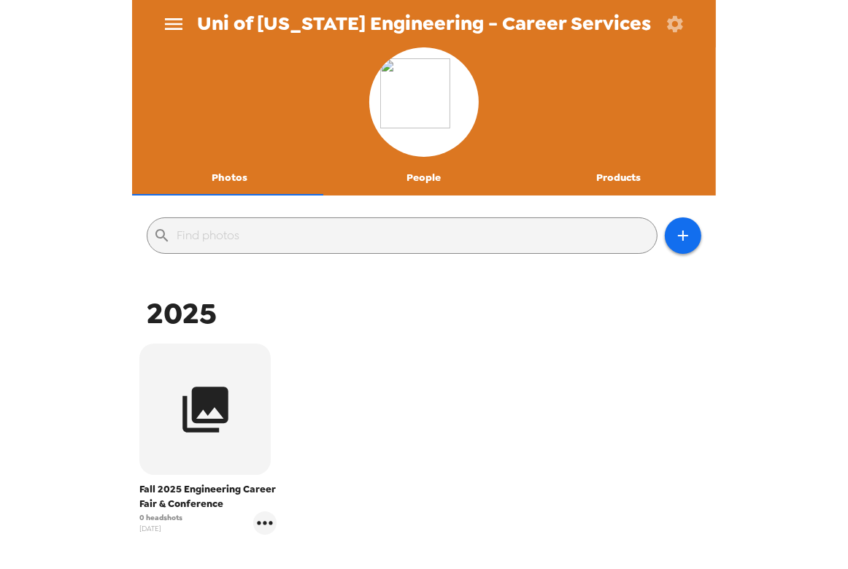
click at [182, 24] on icon "menu" at bounding box center [173, 23] width 23 height 23
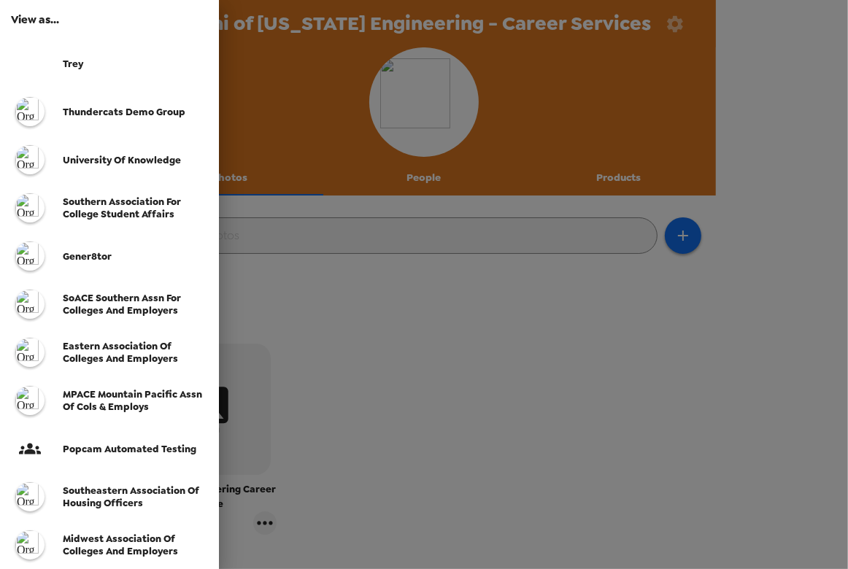
click at [142, 311] on span "SoACE Southern Assn for Colleges and Employers" at bounding box center [122, 304] width 118 height 25
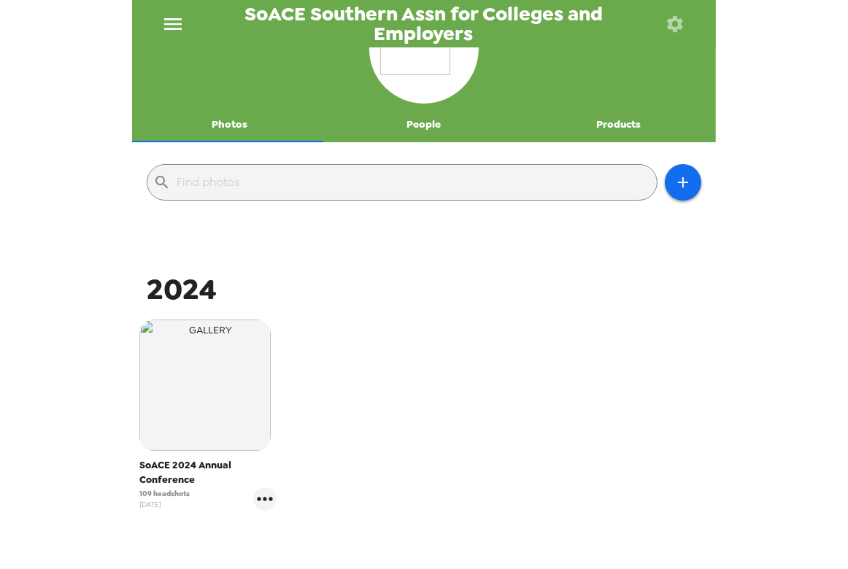
scroll to position [132, 0]
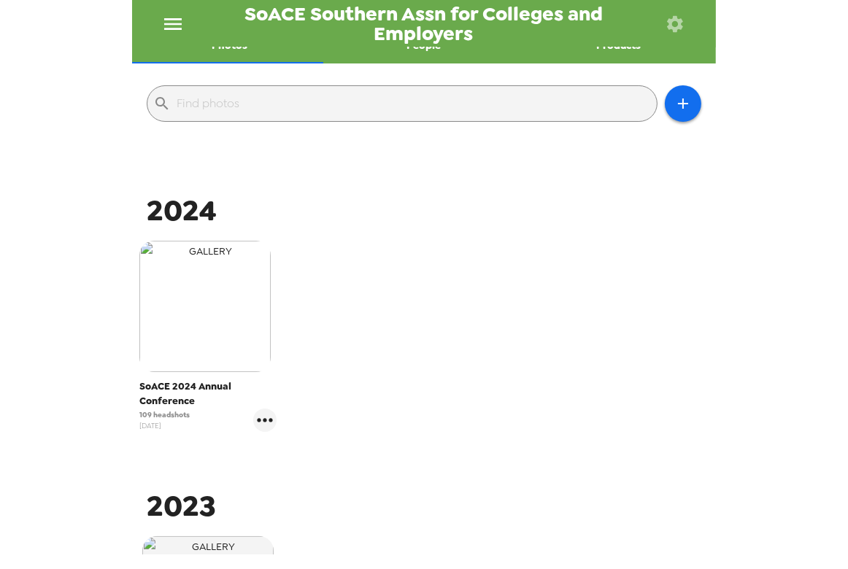
click at [246, 314] on img "button" at bounding box center [204, 306] width 131 height 131
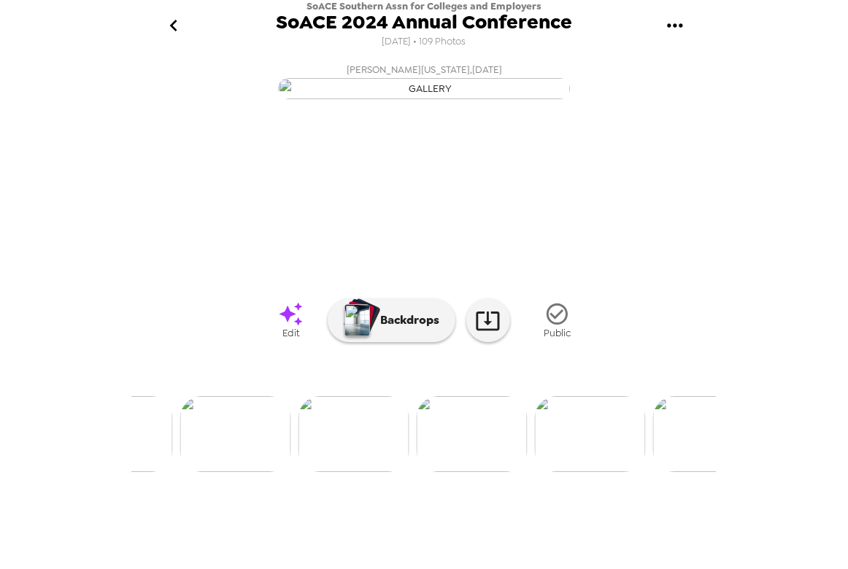
click at [621, 472] on img at bounding box center [590, 434] width 111 height 76
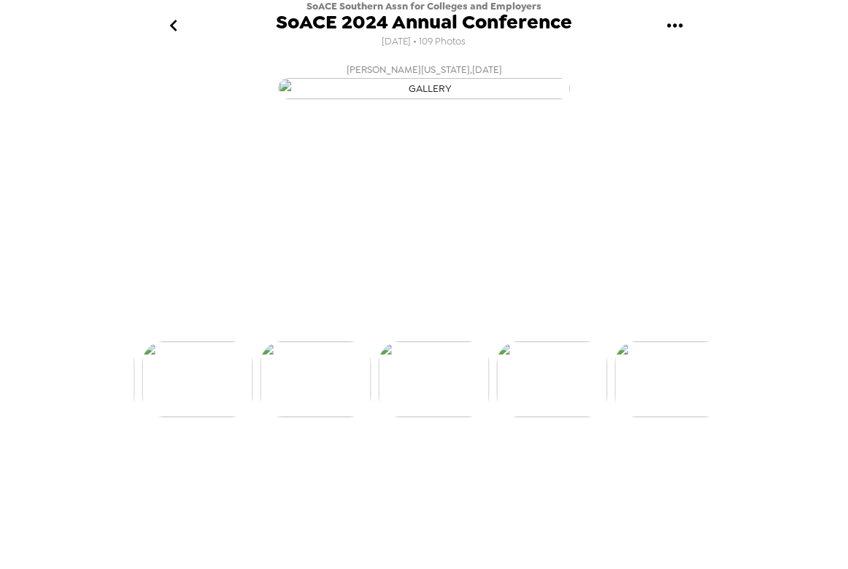
scroll to position [0, 2245]
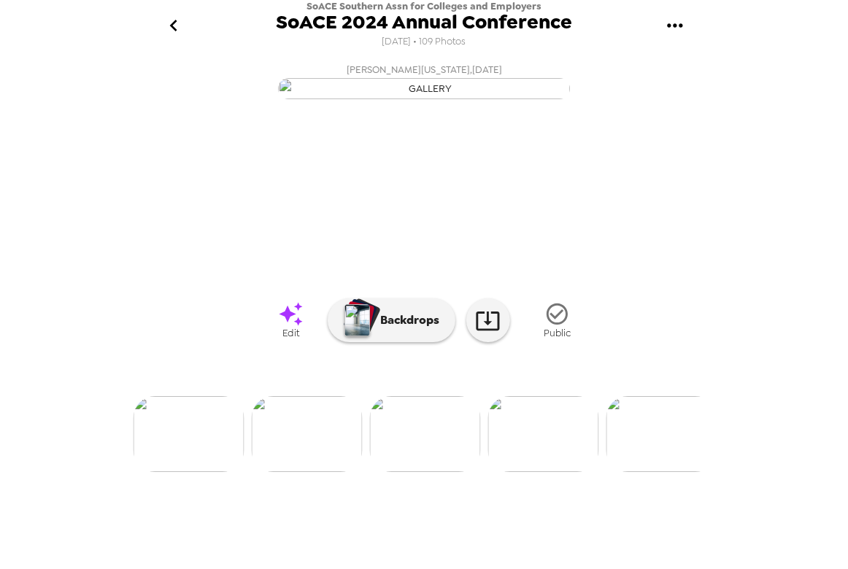
click at [315, 472] on img at bounding box center [307, 434] width 111 height 76
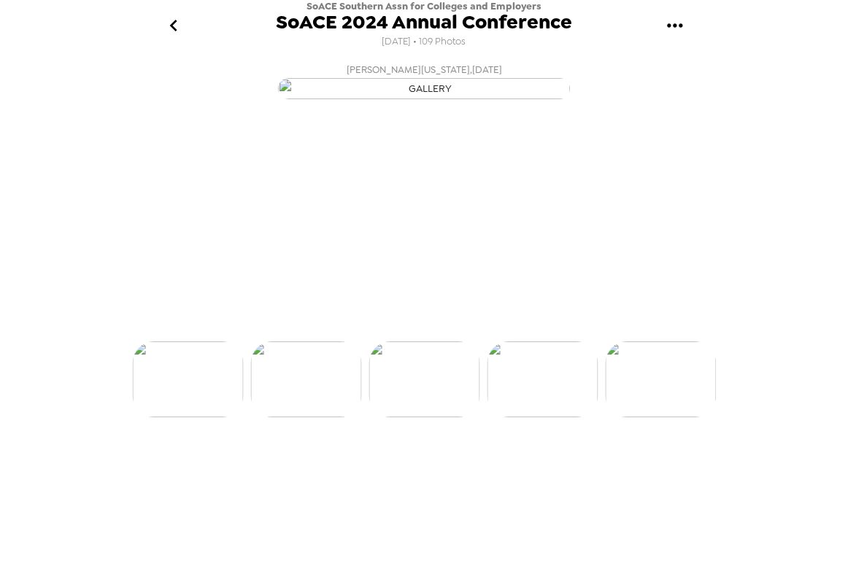
scroll to position [0, 2127]
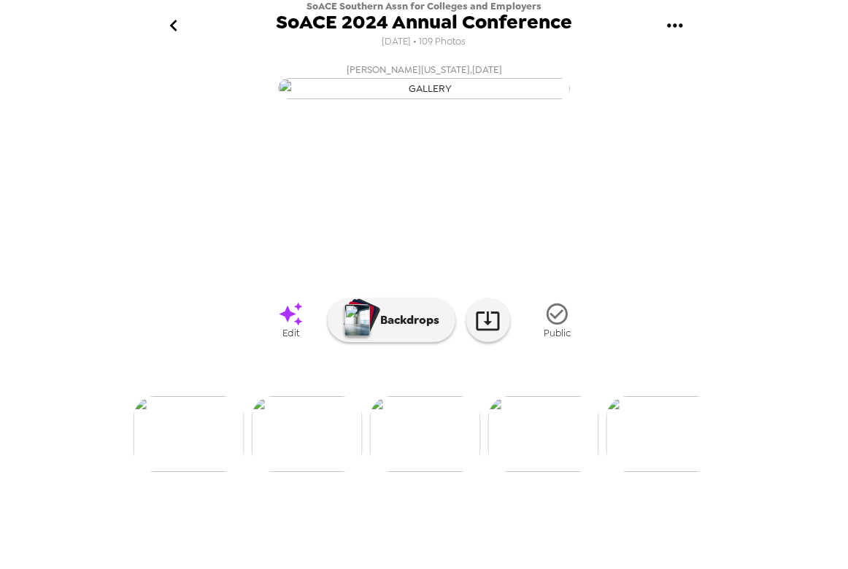
click at [188, 472] on img at bounding box center [189, 434] width 111 height 76
click at [319, 472] on img at bounding box center [307, 434] width 111 height 76
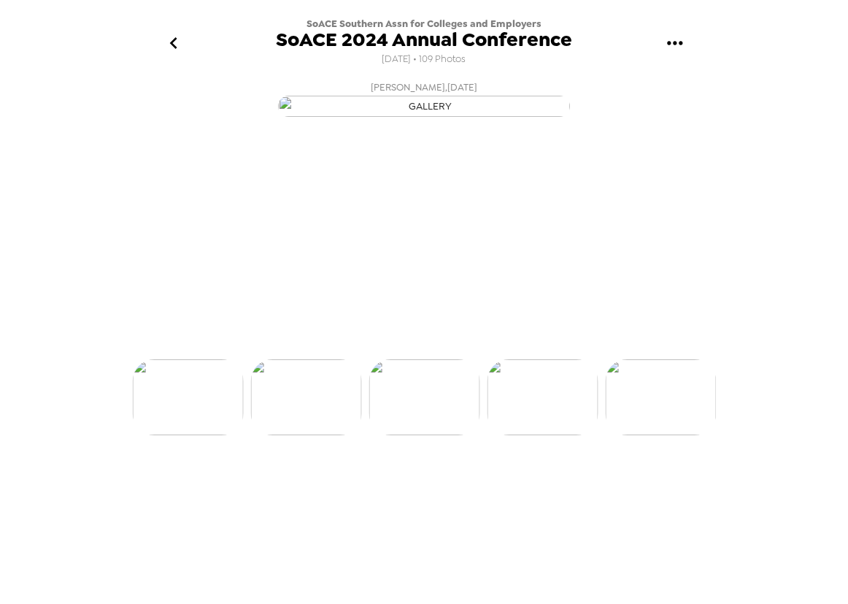
scroll to position [0, 1772]
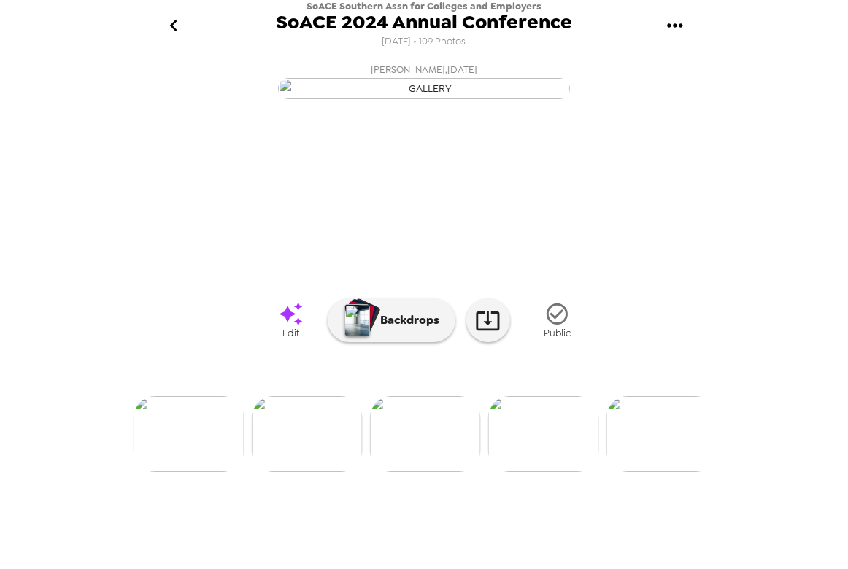
click at [168, 38] on button "go back" at bounding box center [173, 25] width 47 height 47
